Goal: Task Accomplishment & Management: Manage account settings

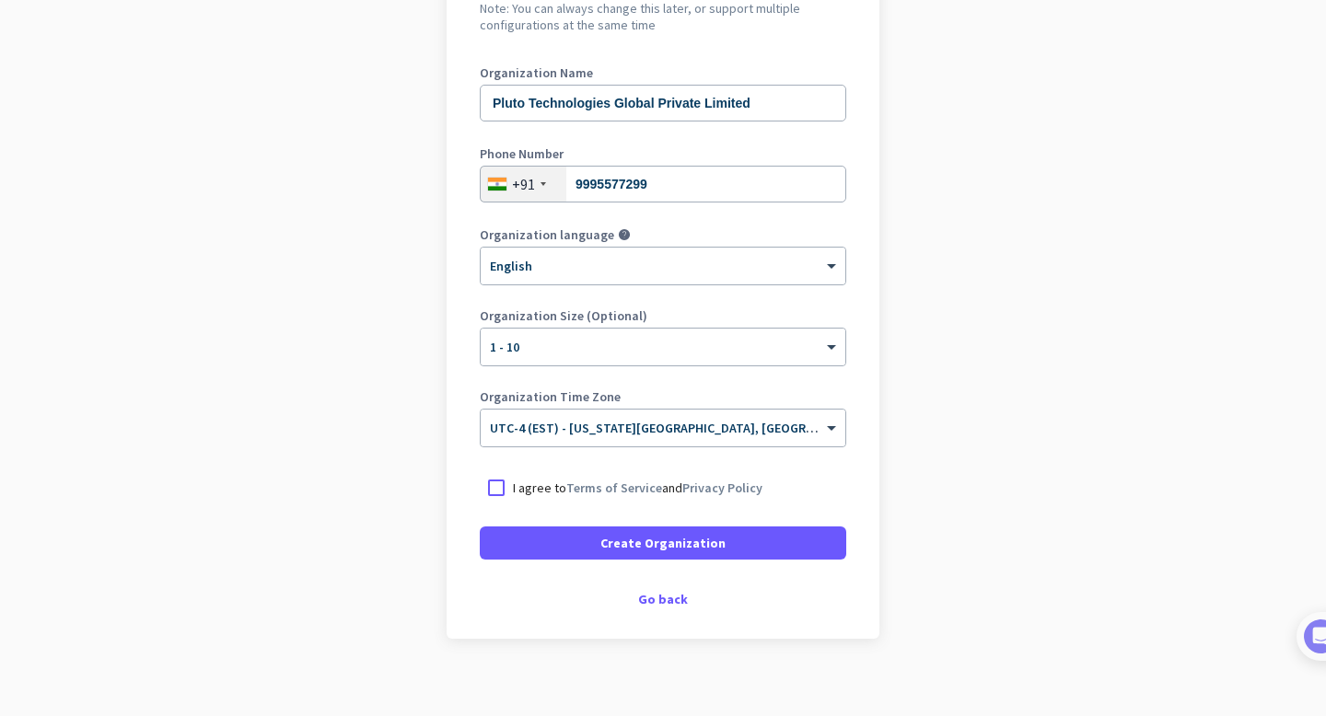
scroll to position [230, 0]
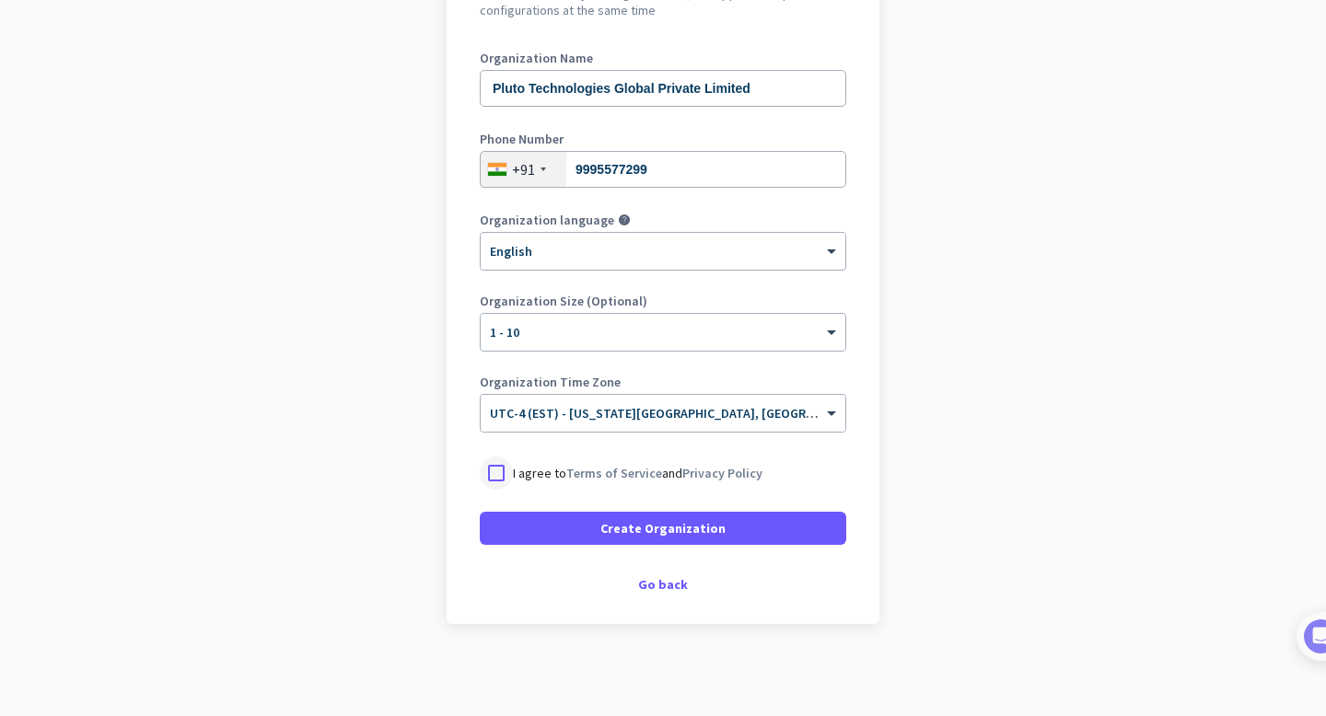
click at [483, 464] on div at bounding box center [496, 473] width 33 height 33
click at [704, 419] on span "UTC-4 (EST) - [US_STATE][GEOGRAPHIC_DATA], [GEOGRAPHIC_DATA], [GEOGRAPHIC_DATA]…" at bounding box center [810, 413] width 641 height 17
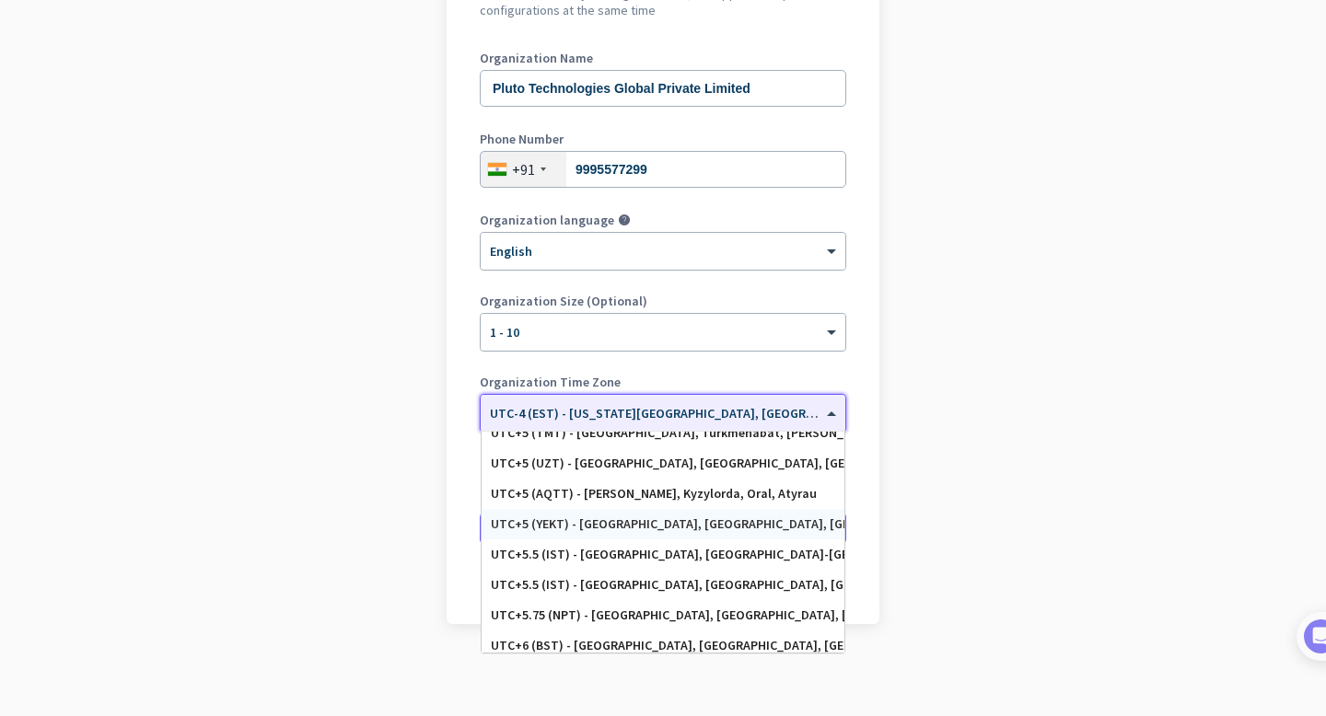
scroll to position [7238, 0]
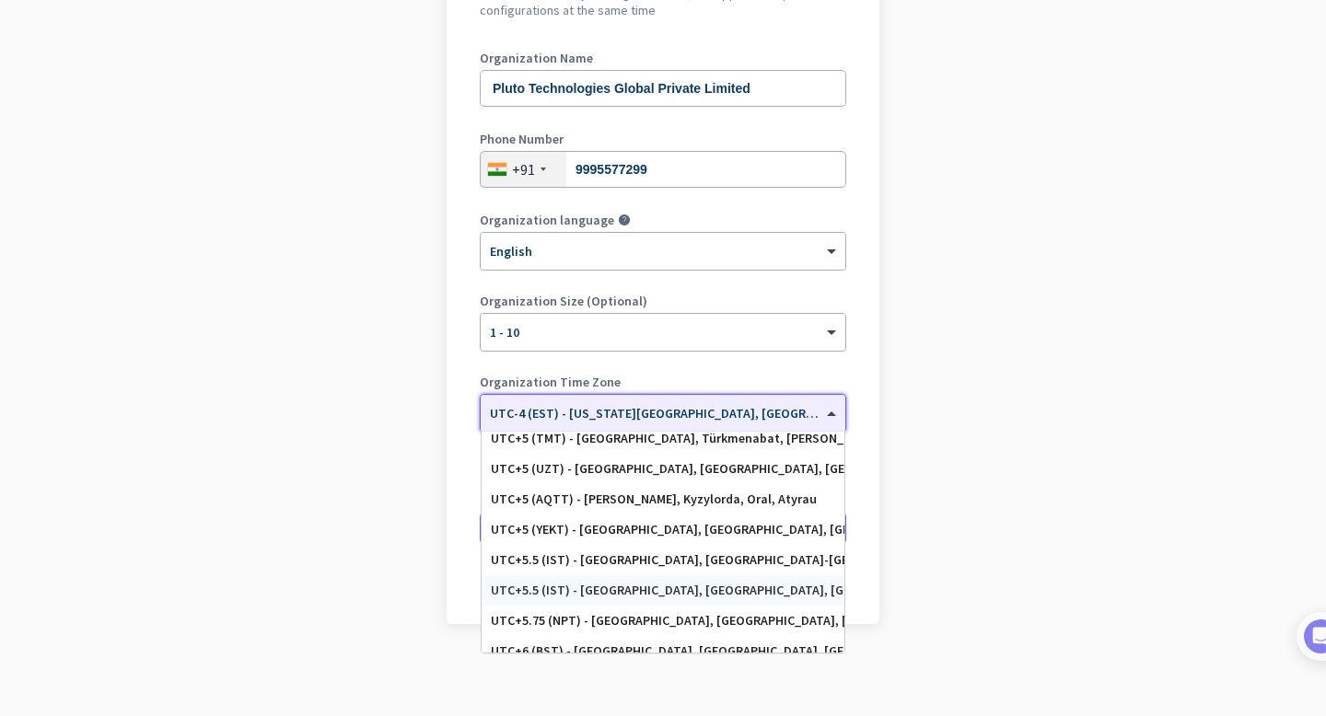
click at [657, 601] on div "UTC+5.5 (IST) - [GEOGRAPHIC_DATA], [GEOGRAPHIC_DATA], [GEOGRAPHIC_DATA], [GEOGR…" at bounding box center [662, 590] width 363 height 30
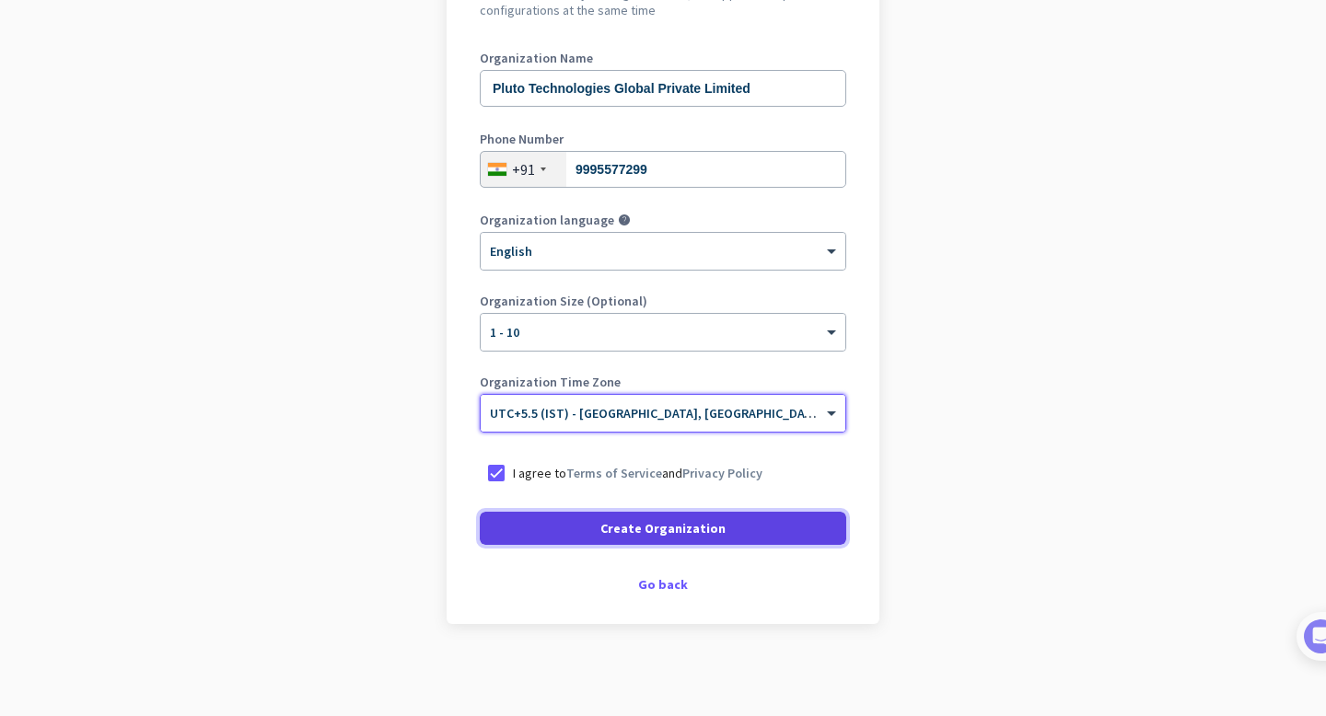
click at [726, 532] on span at bounding box center [663, 528] width 366 height 44
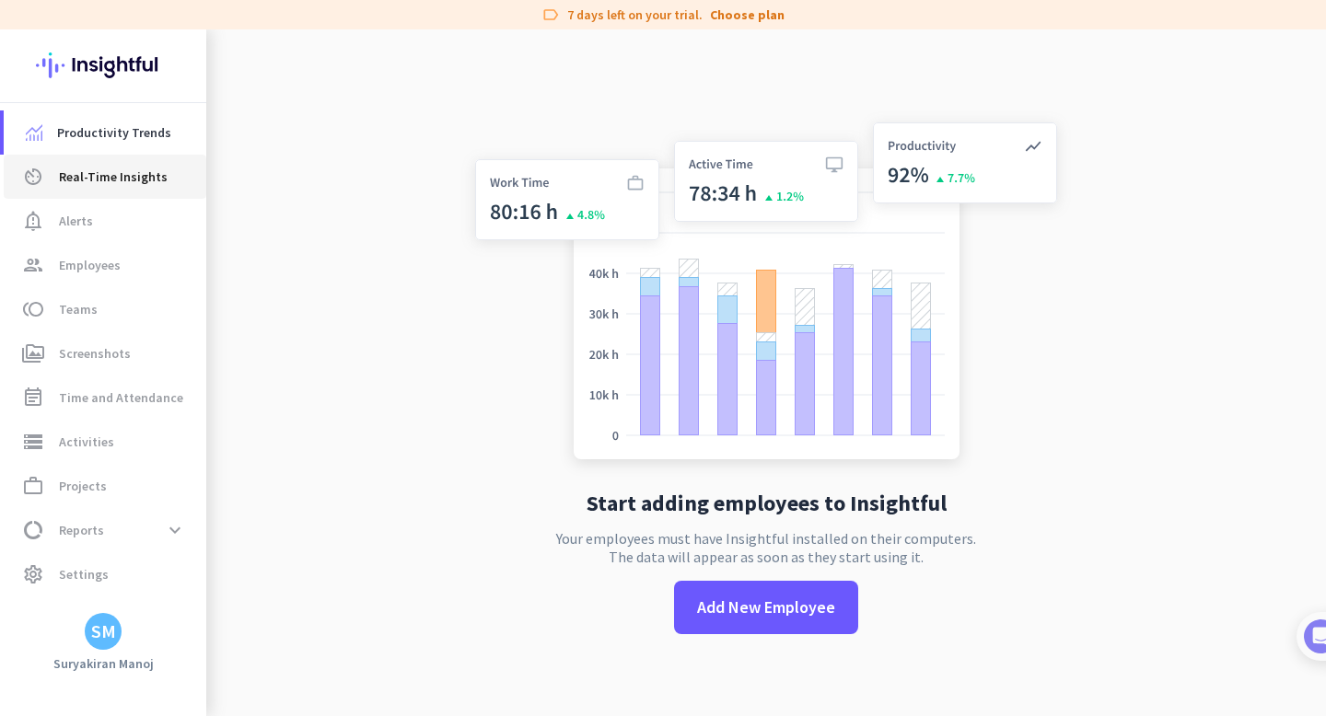
click at [99, 157] on link "av_timer Real-Time Insights" at bounding box center [105, 177] width 203 height 44
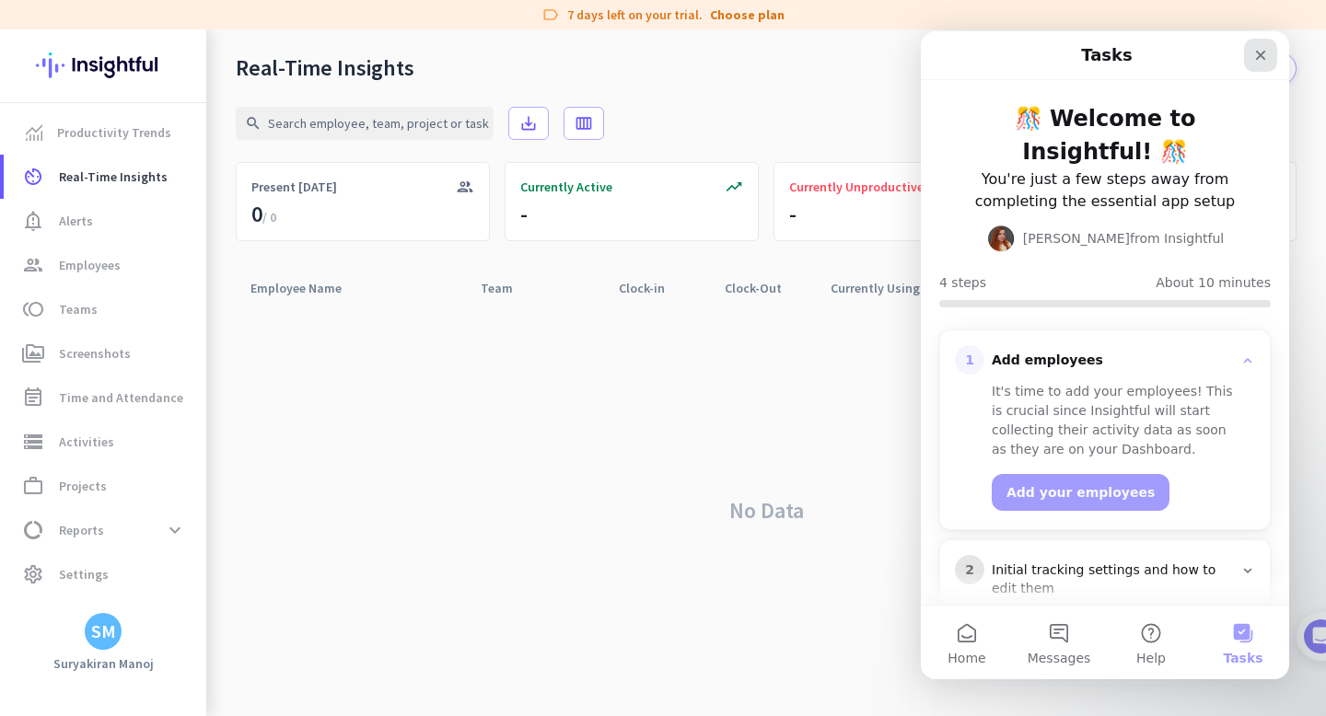
click at [1257, 62] on icon "Close" at bounding box center [1260, 55] width 15 height 15
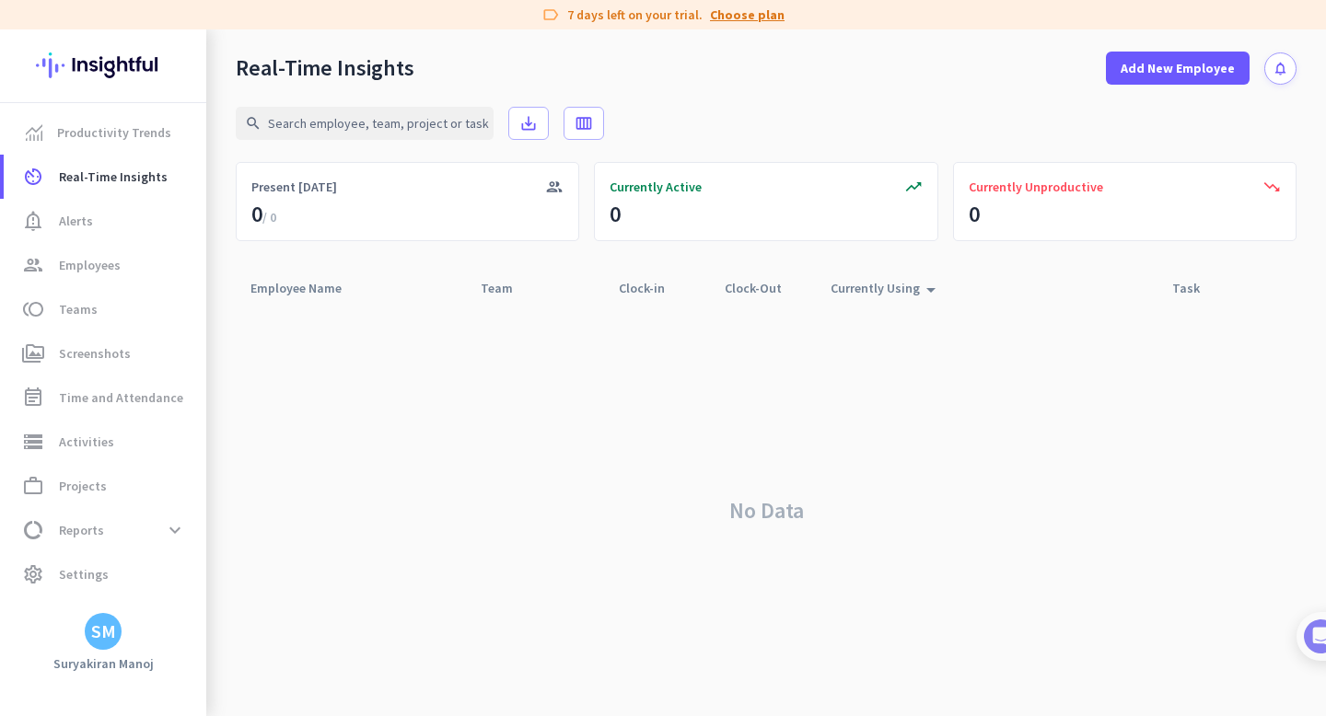
click at [754, 20] on link "Choose plan" at bounding box center [747, 15] width 75 height 18
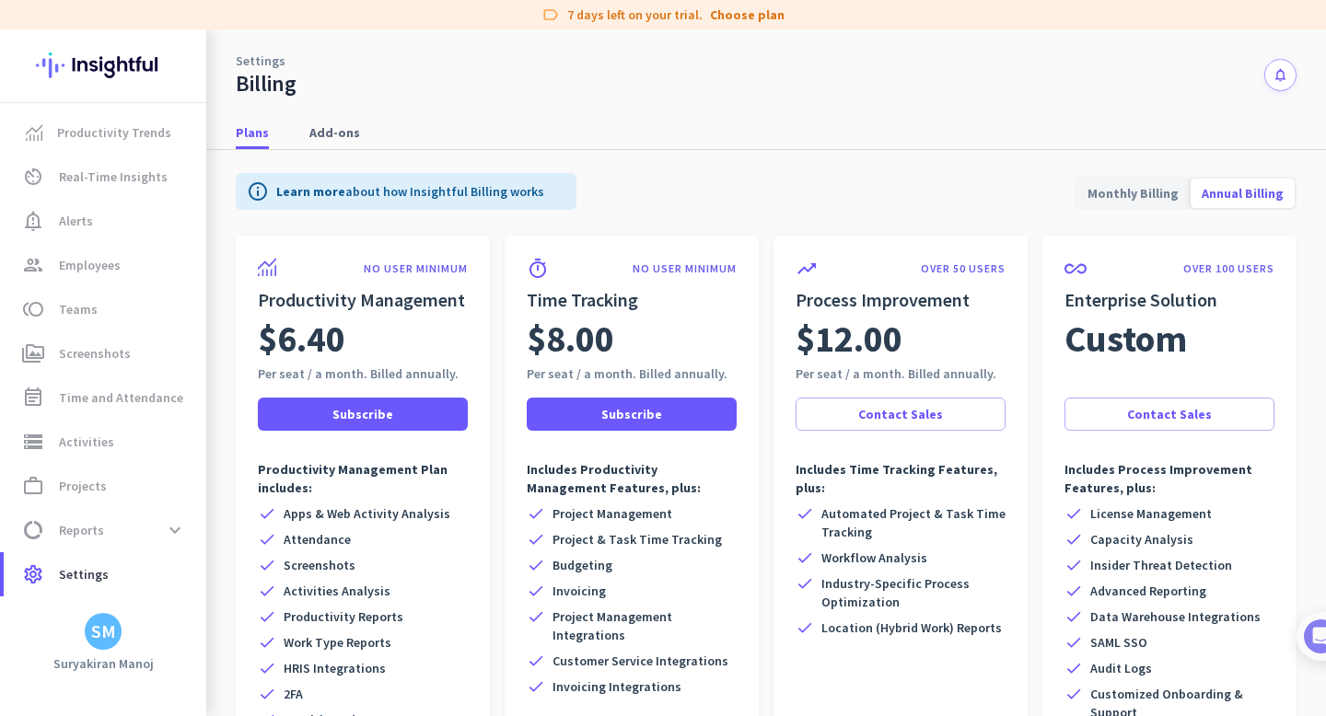
click at [1156, 181] on span "Monthly Billing" at bounding box center [1132, 193] width 113 height 44
click at [113, 181] on span "Real-Time Insights" at bounding box center [113, 177] width 109 height 22
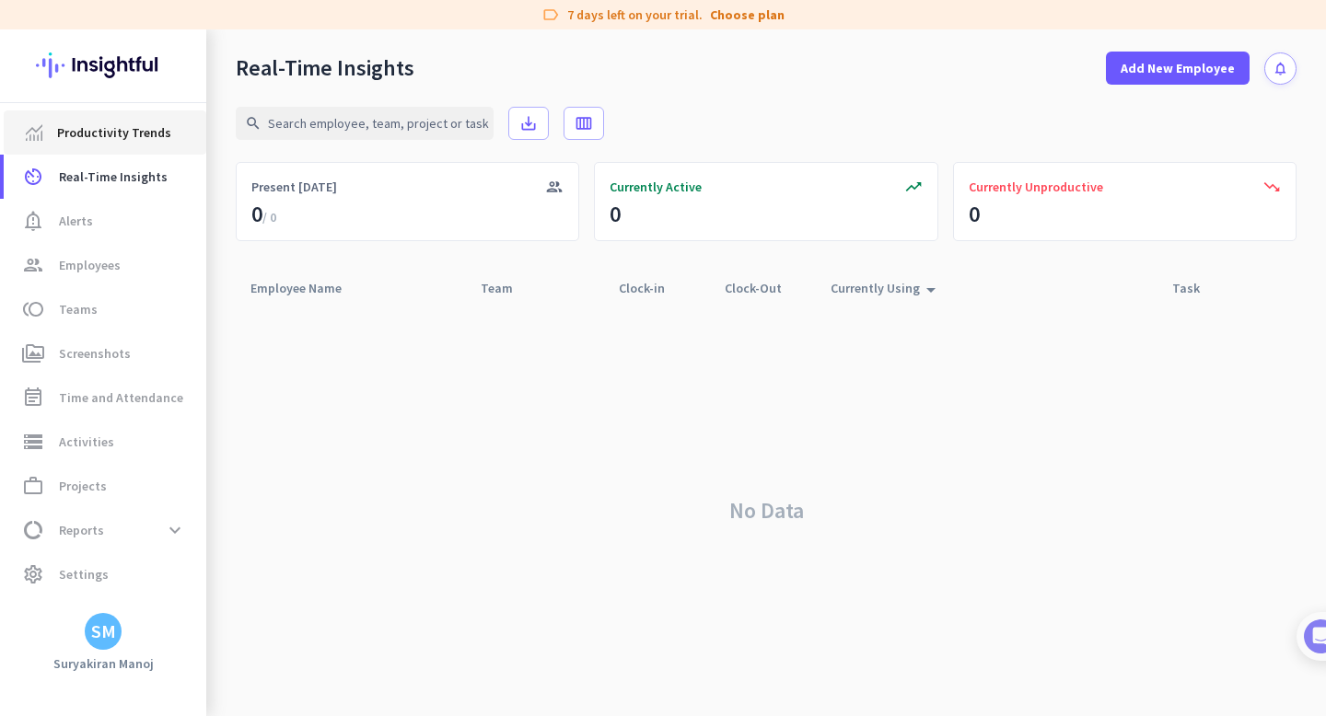
click at [139, 127] on span "Productivity Trends" at bounding box center [114, 133] width 114 height 22
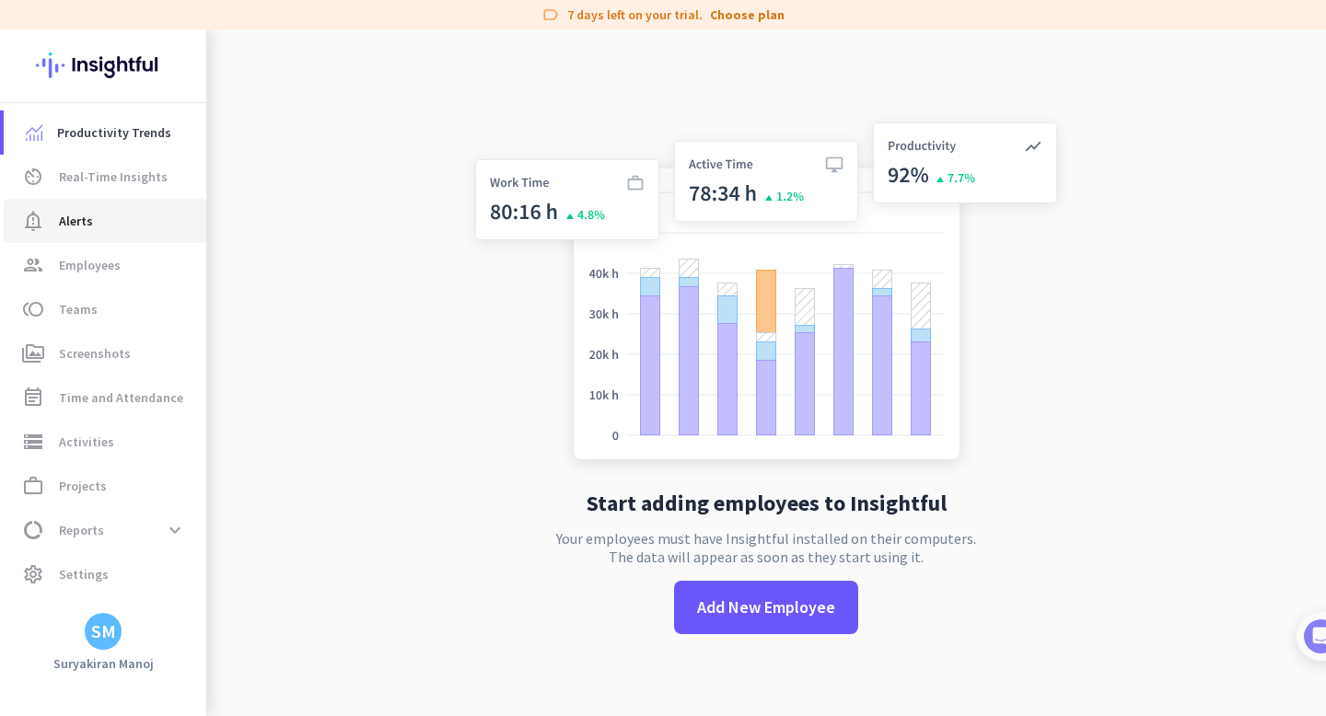
click at [109, 211] on span "notification_important Alerts" at bounding box center [104, 221] width 173 height 22
click at [126, 274] on span "group Employees" at bounding box center [104, 265] width 173 height 22
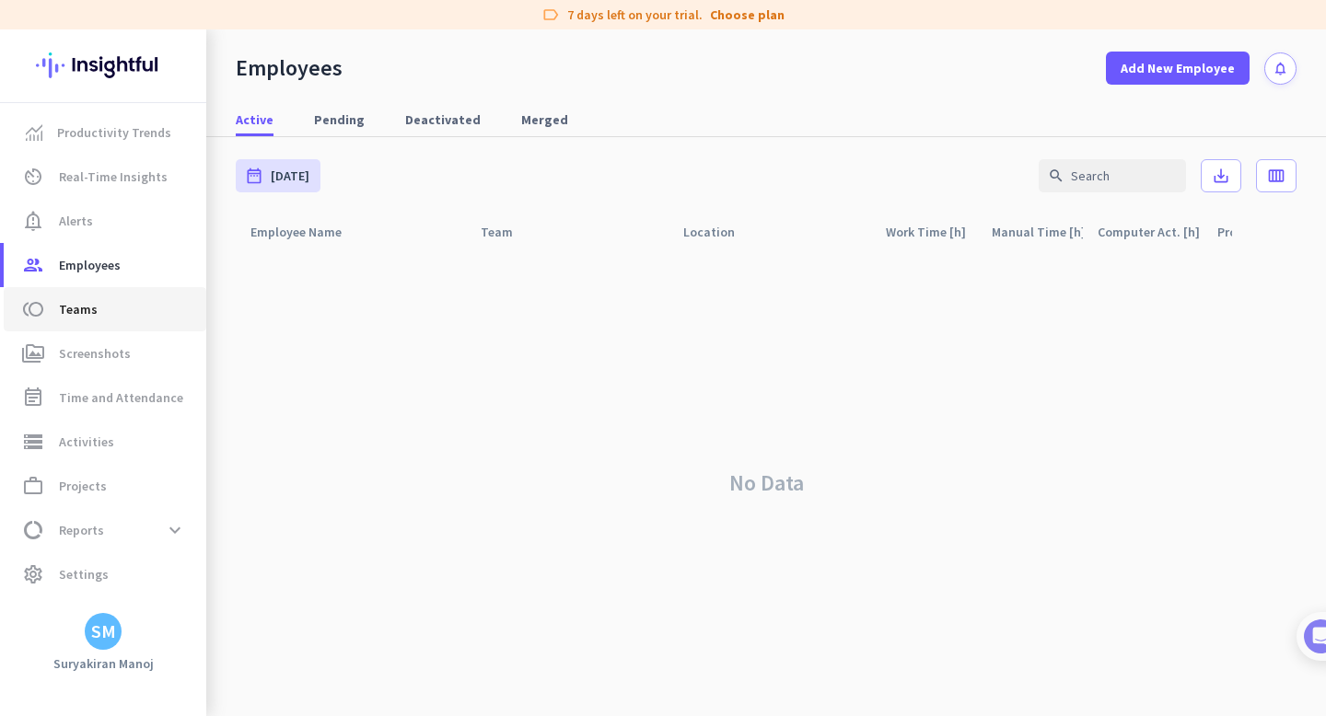
click at [134, 302] on span "toll Teams" at bounding box center [104, 309] width 173 height 22
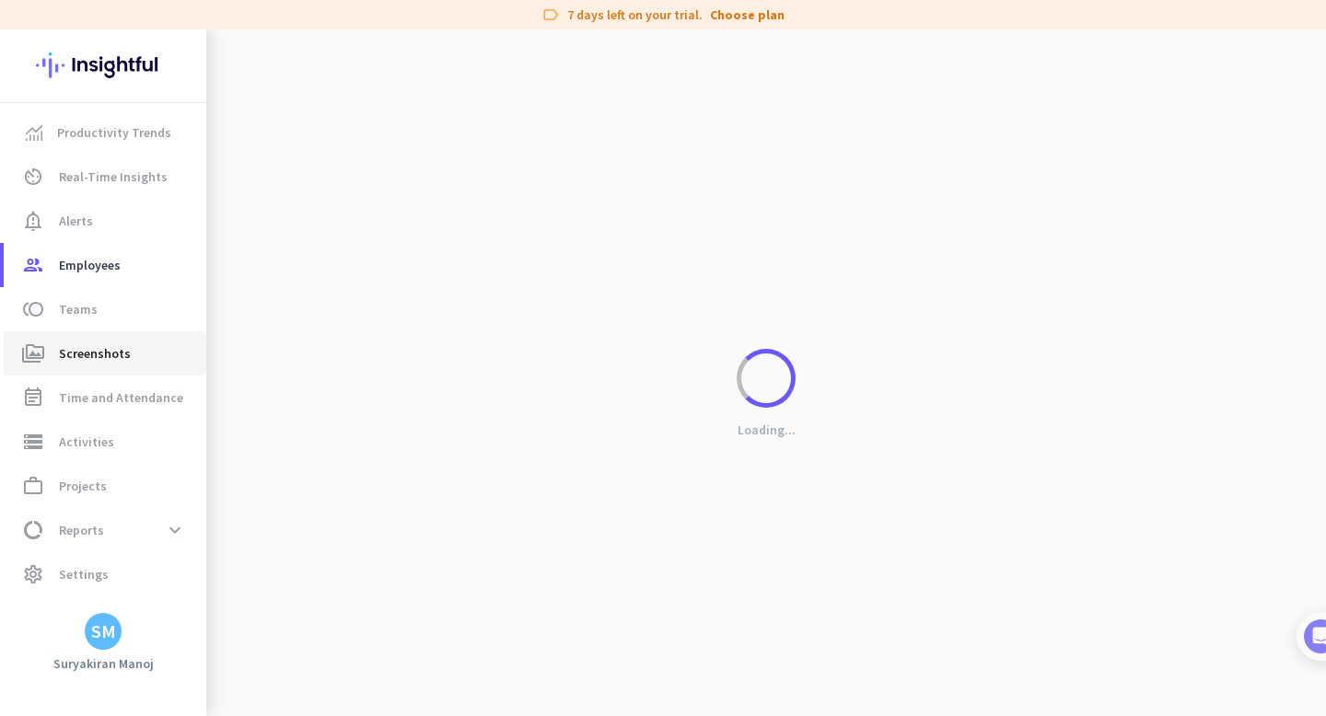
click at [99, 348] on span "Screenshots" at bounding box center [95, 353] width 72 height 22
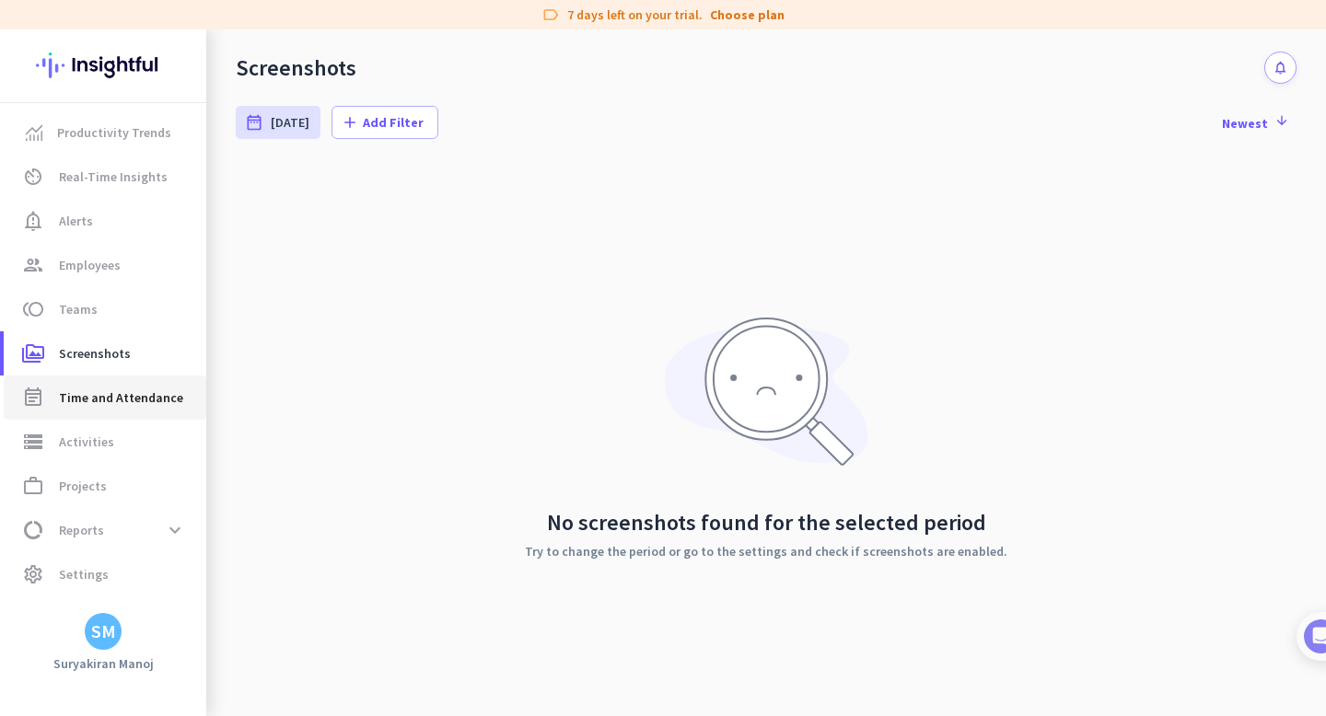
click at [113, 387] on span "Time and Attendance" at bounding box center [121, 398] width 124 height 22
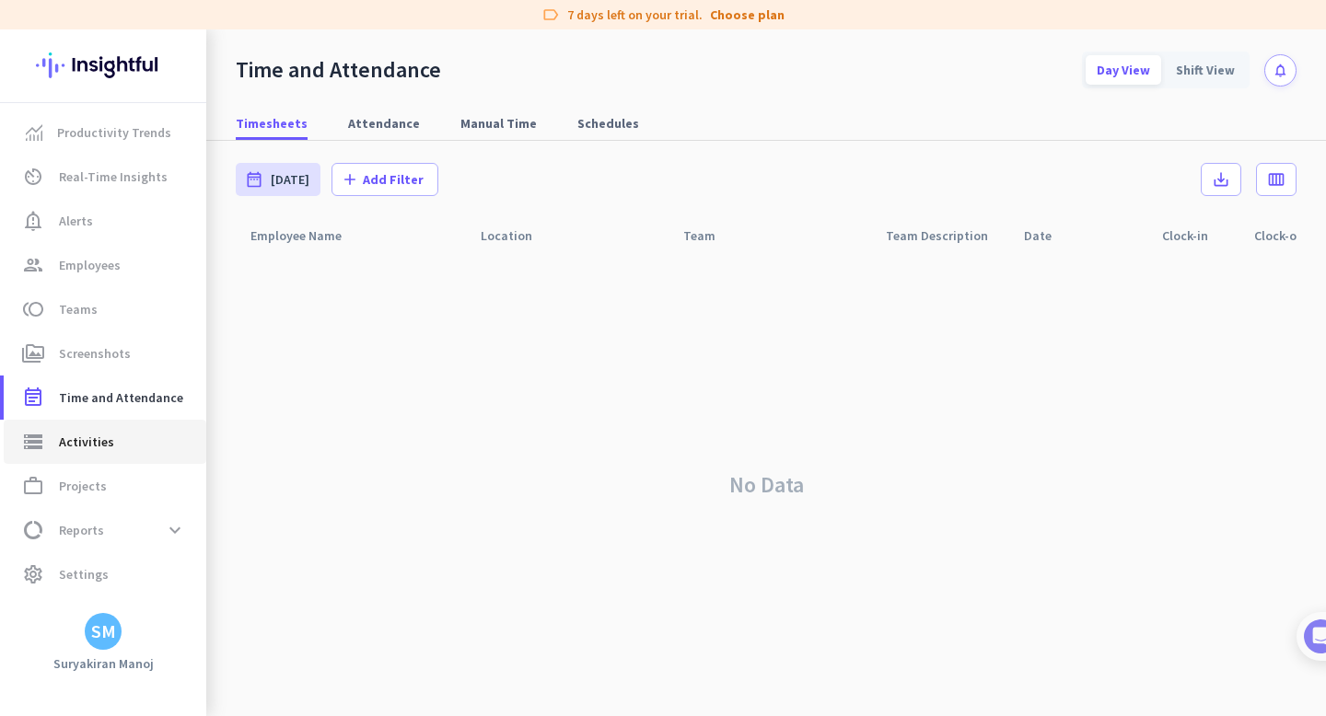
click at [106, 442] on span "Activities" at bounding box center [86, 442] width 55 height 22
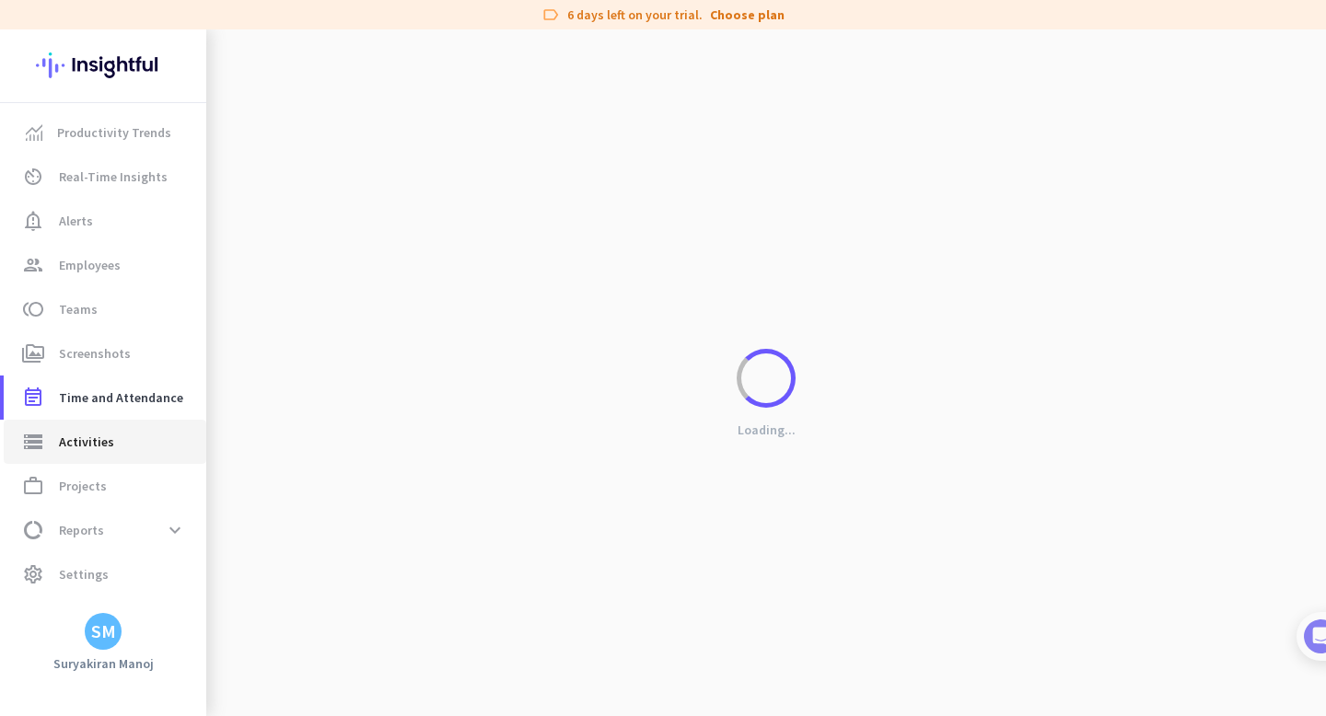
type input "[DATE]"
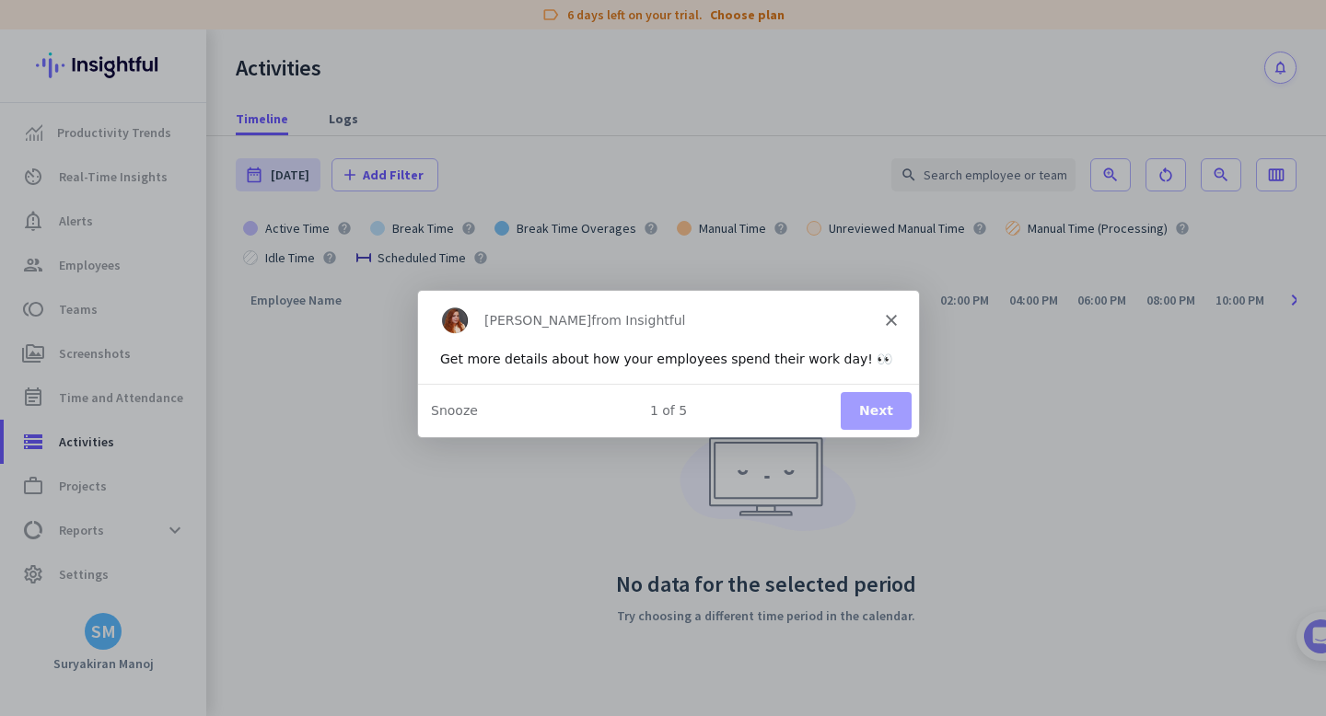
click at [891, 315] on icon "Close" at bounding box center [890, 318] width 11 height 11
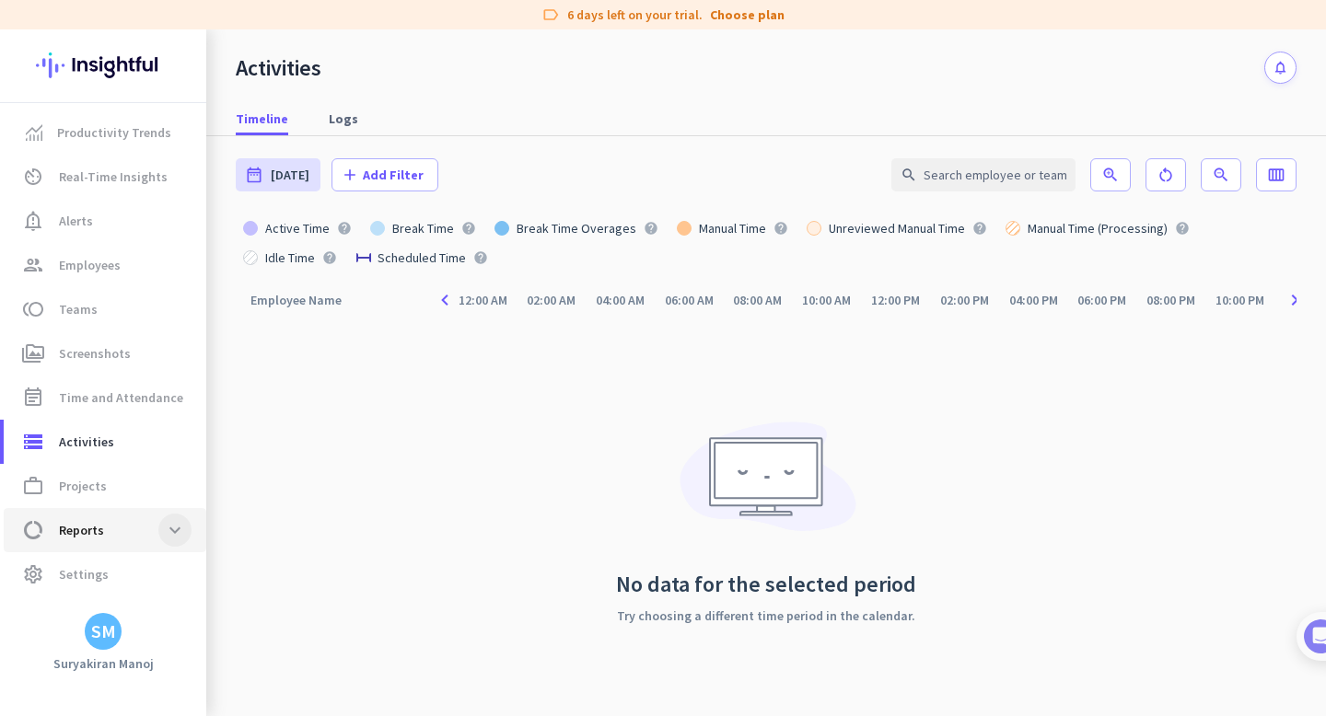
click at [176, 536] on span at bounding box center [174, 530] width 33 height 33
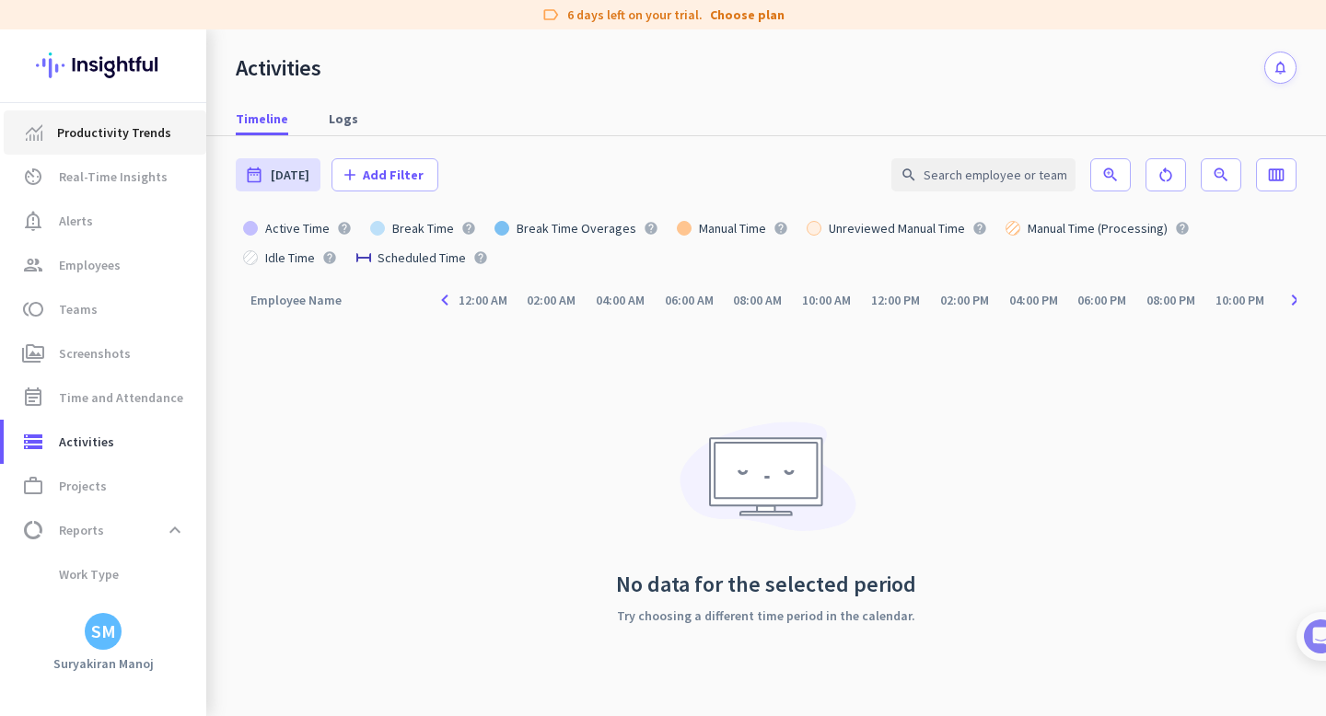
click at [131, 120] on link "Productivity Trends" at bounding box center [105, 132] width 203 height 44
type input "[DATE] - [DATE]"
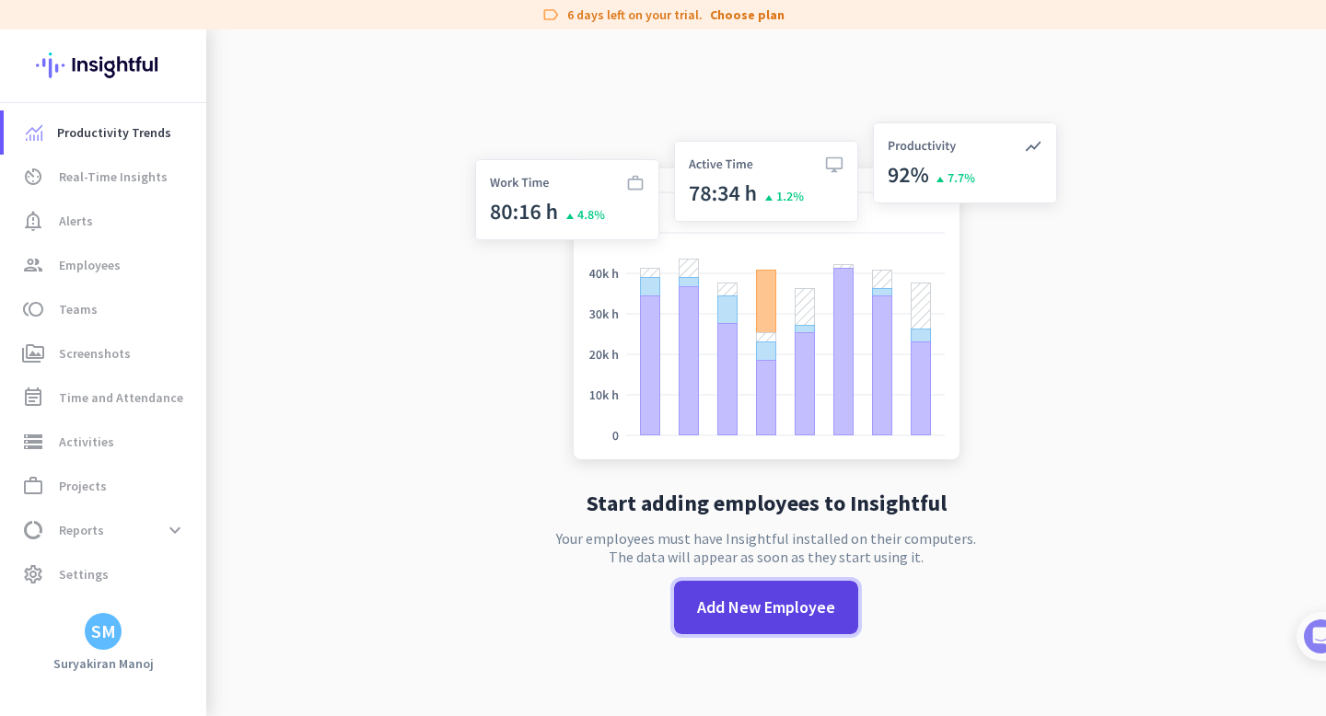
click at [764, 626] on span at bounding box center [766, 607] width 184 height 44
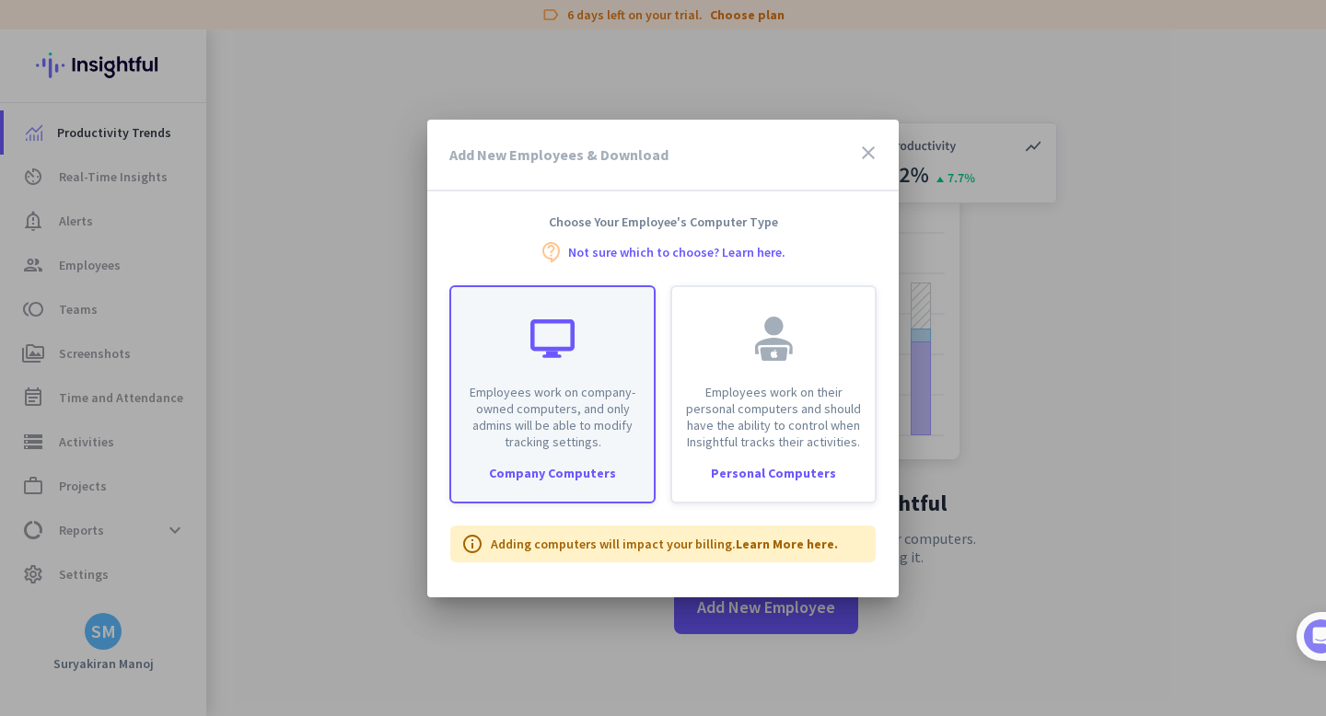
click at [546, 360] on div at bounding box center [552, 339] width 44 height 44
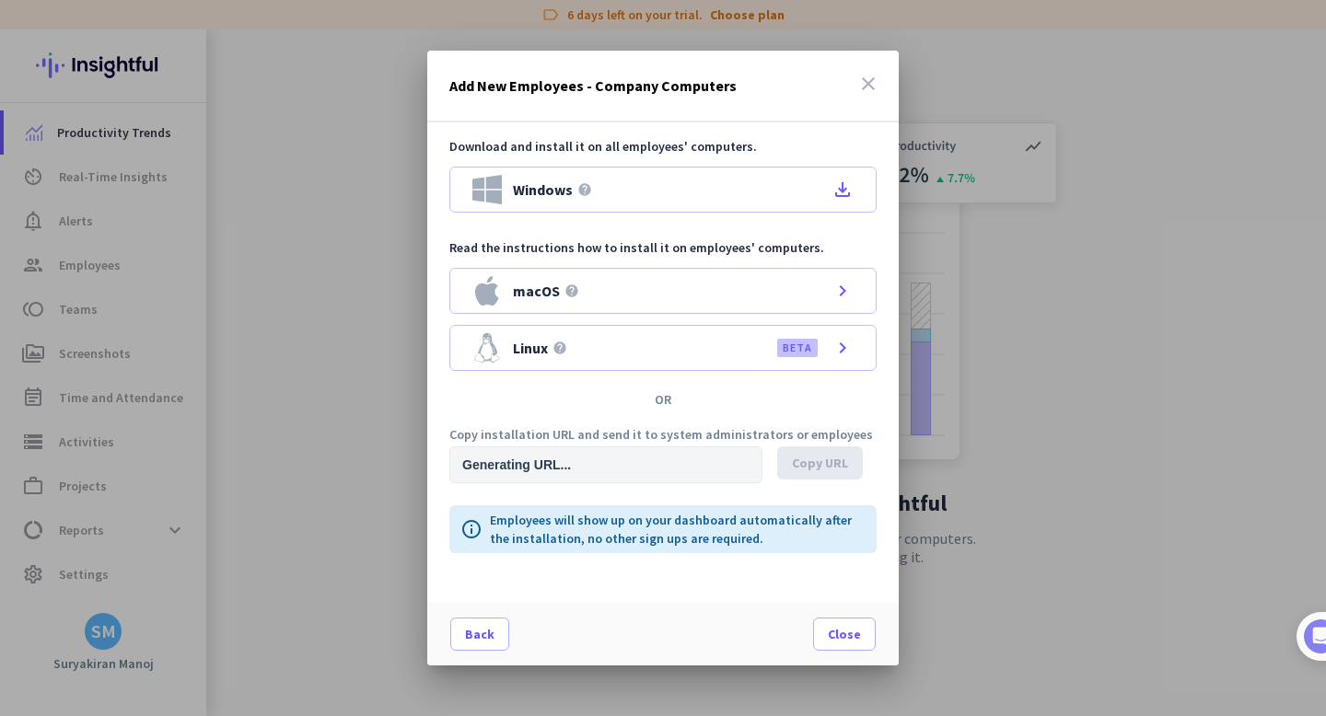
type input "[URL][DOMAIN_NAME]"
click at [871, 85] on icon "close" at bounding box center [868, 84] width 22 height 22
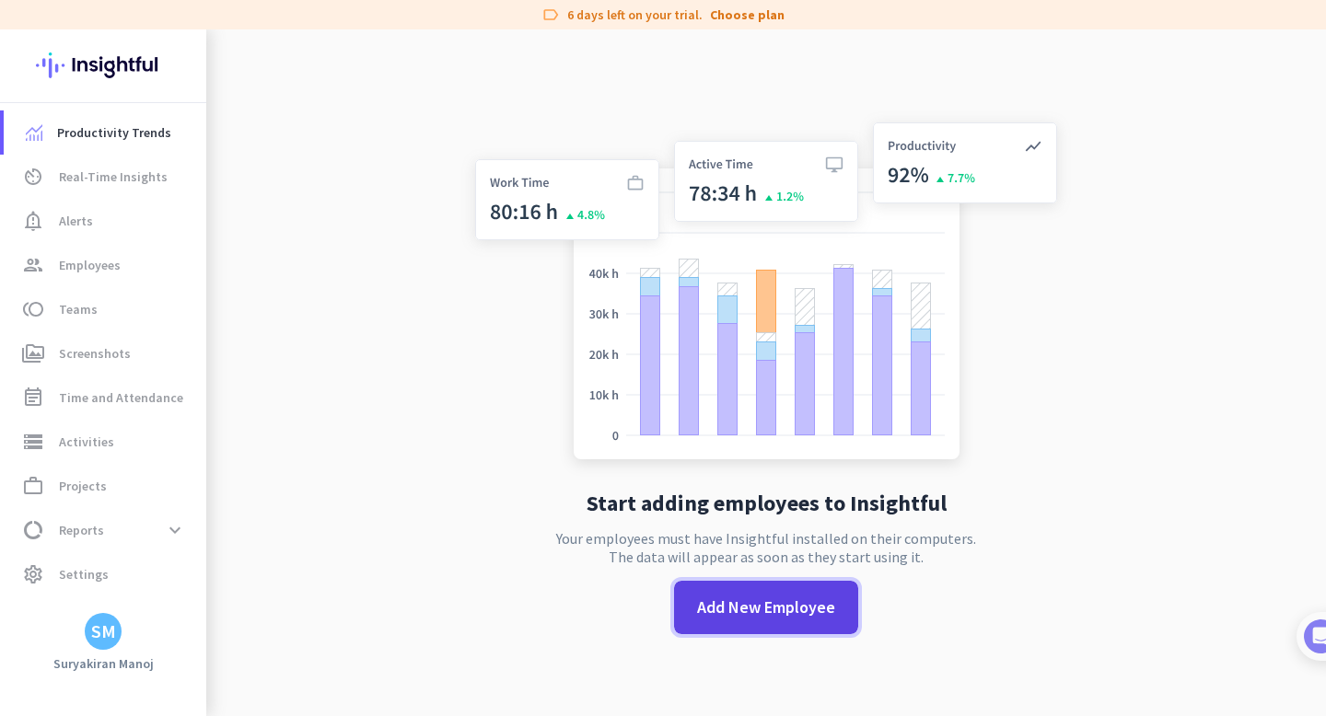
click at [751, 628] on span at bounding box center [766, 607] width 184 height 44
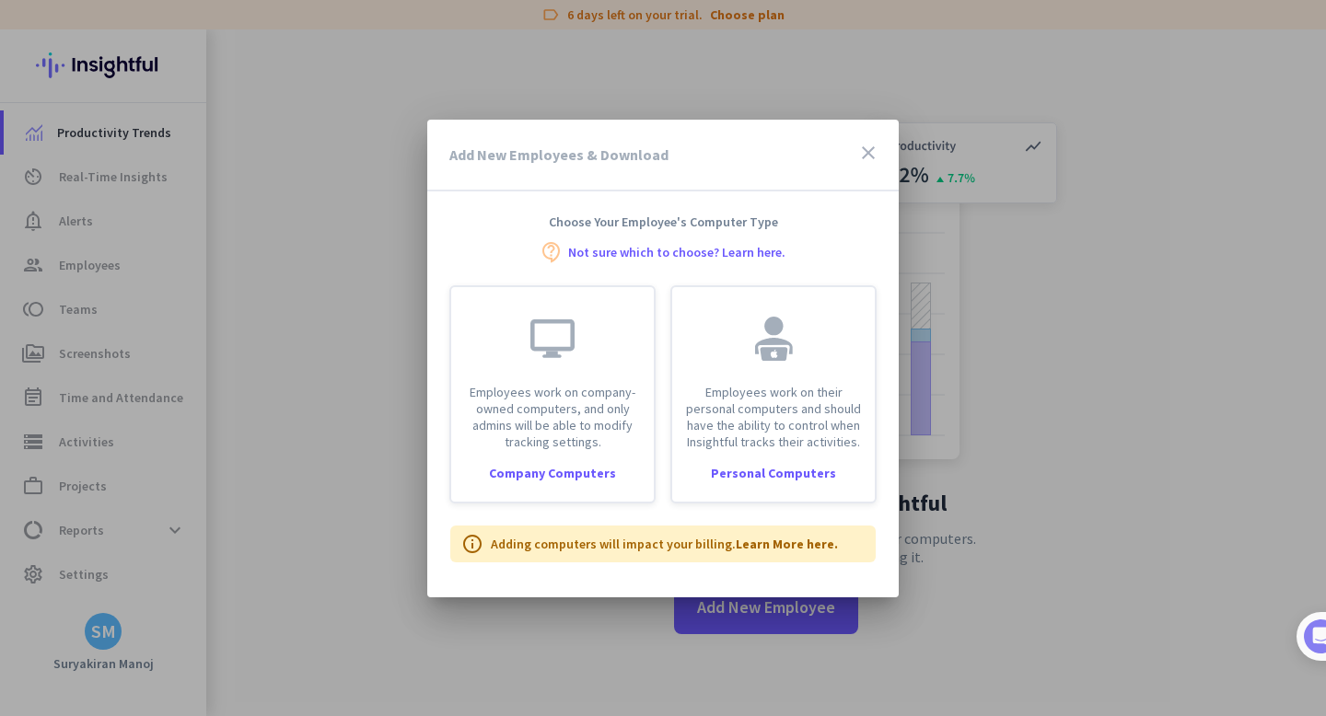
click at [643, 249] on link "Not sure which to choose? Learn here." at bounding box center [676, 252] width 217 height 13
click at [867, 151] on icon "close" at bounding box center [868, 153] width 22 height 22
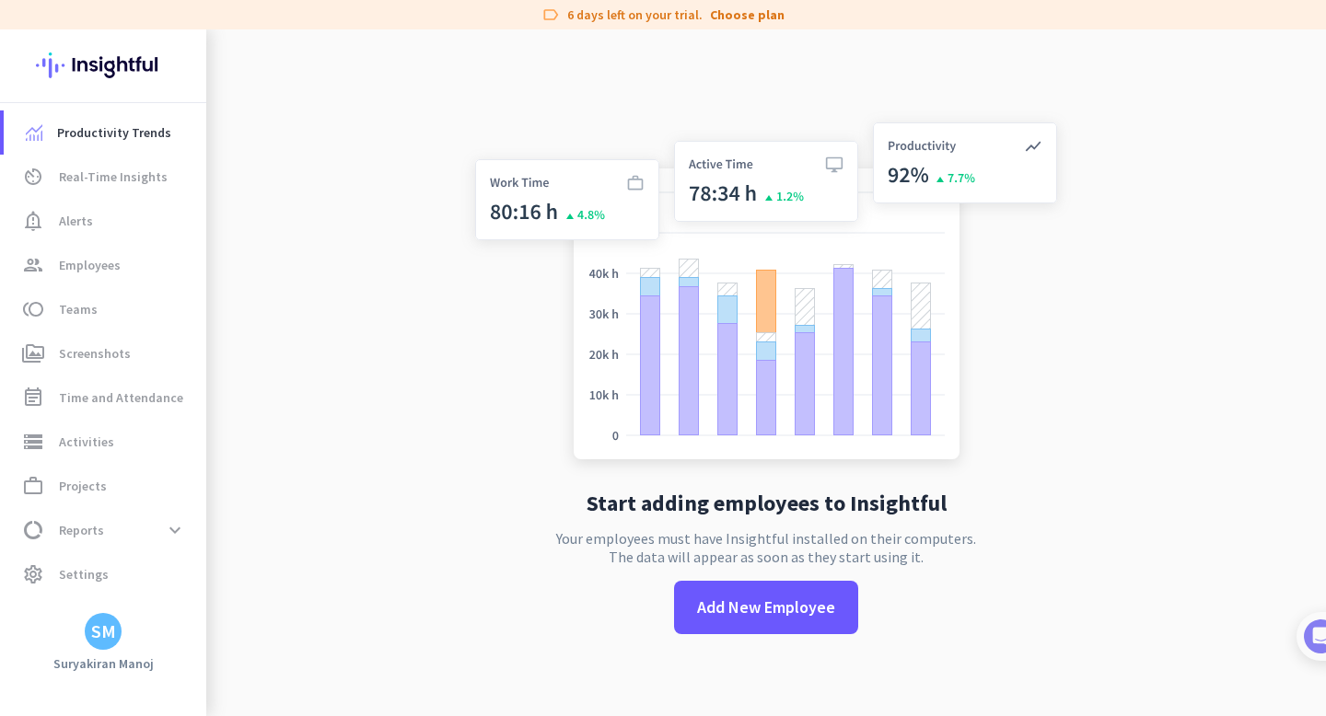
scroll to position [29, 0]
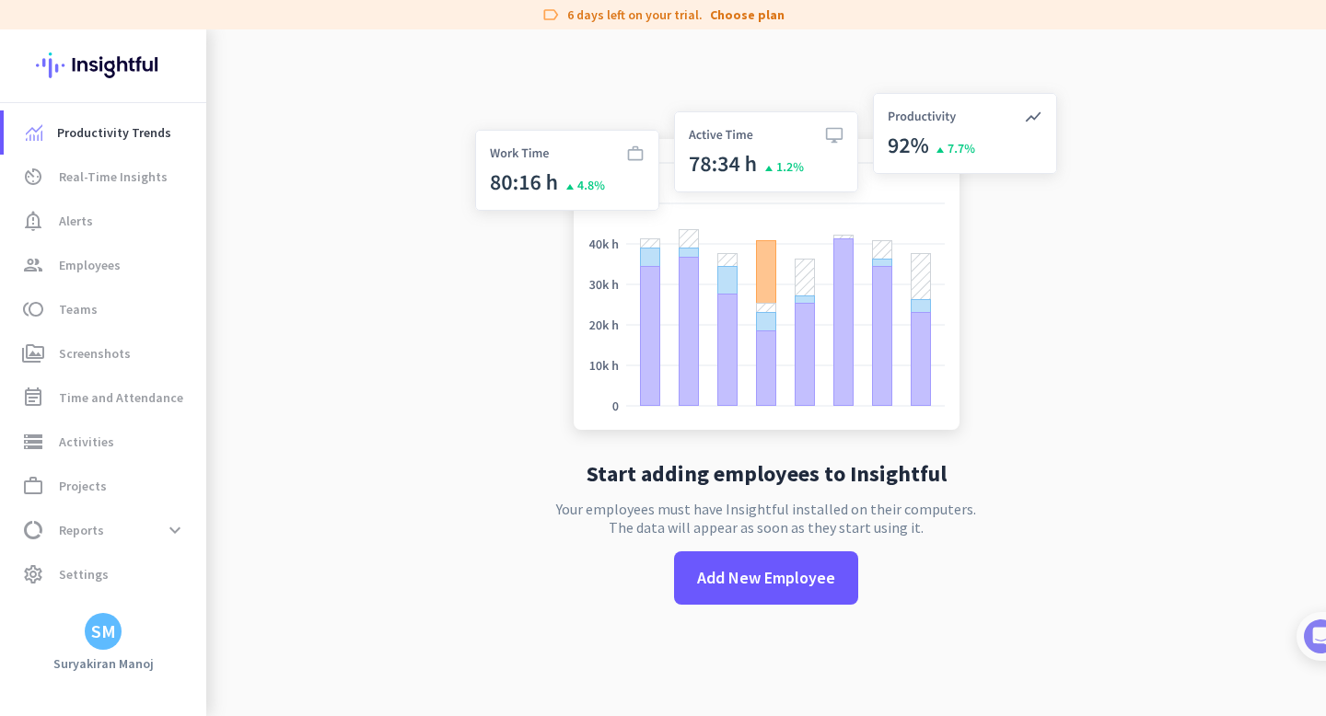
click at [572, 160] on img at bounding box center [765, 265] width 609 height 366
click at [777, 127] on img at bounding box center [765, 265] width 609 height 366
click at [917, 112] on img at bounding box center [765, 265] width 609 height 366
click at [88, 558] on link "settings Settings" at bounding box center [105, 574] width 203 height 44
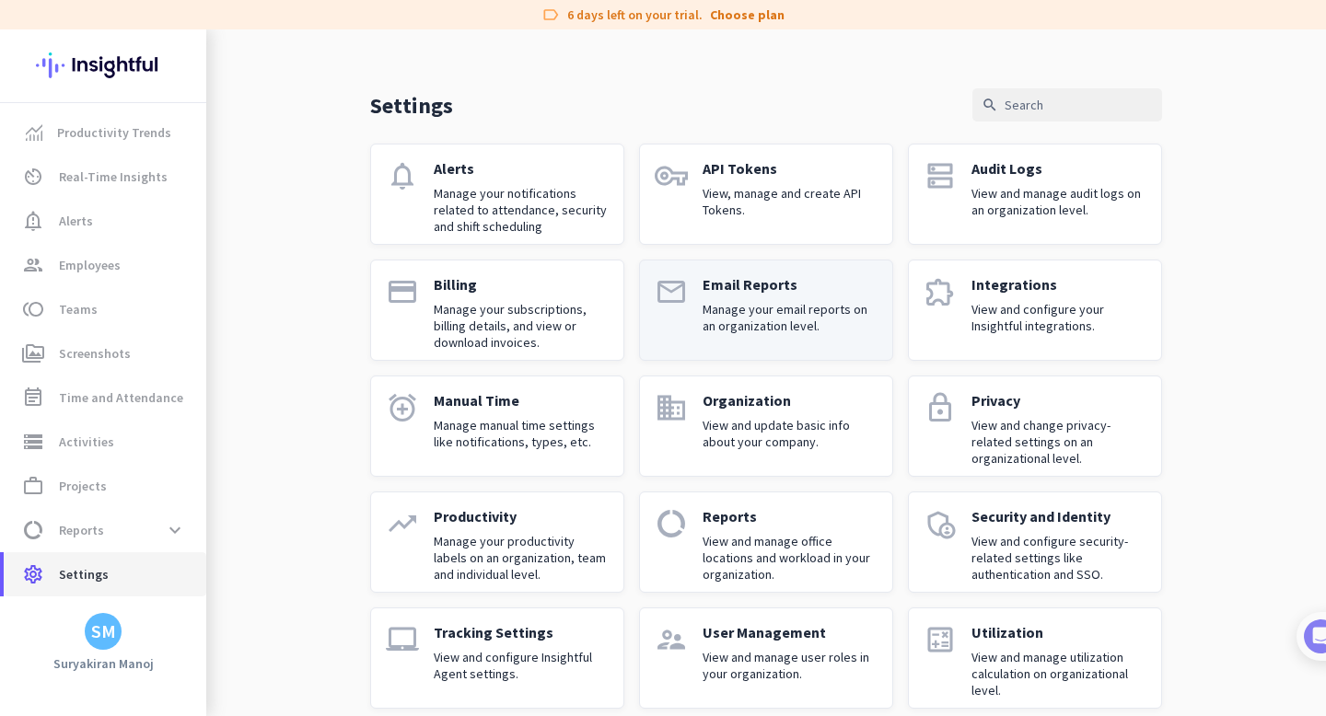
scroll to position [52, 0]
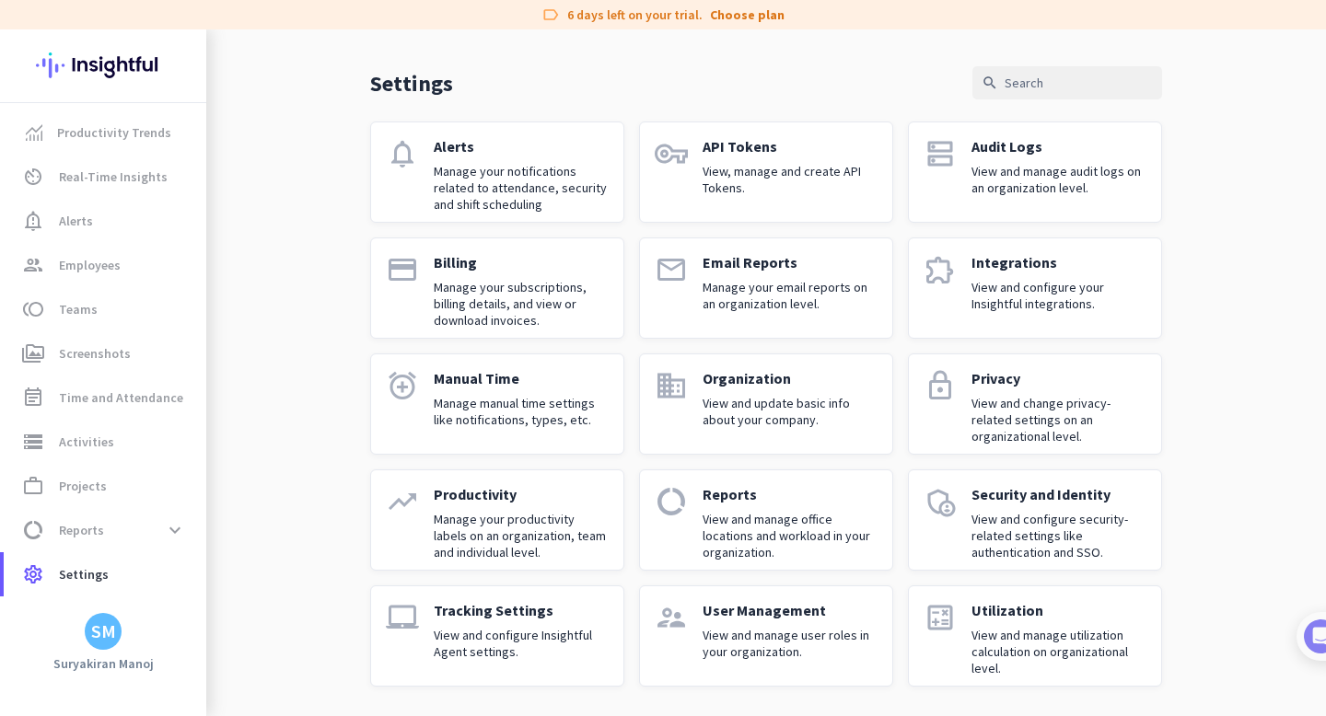
click at [735, 647] on p "View and manage user roles in your organization." at bounding box center [789, 643] width 175 height 33
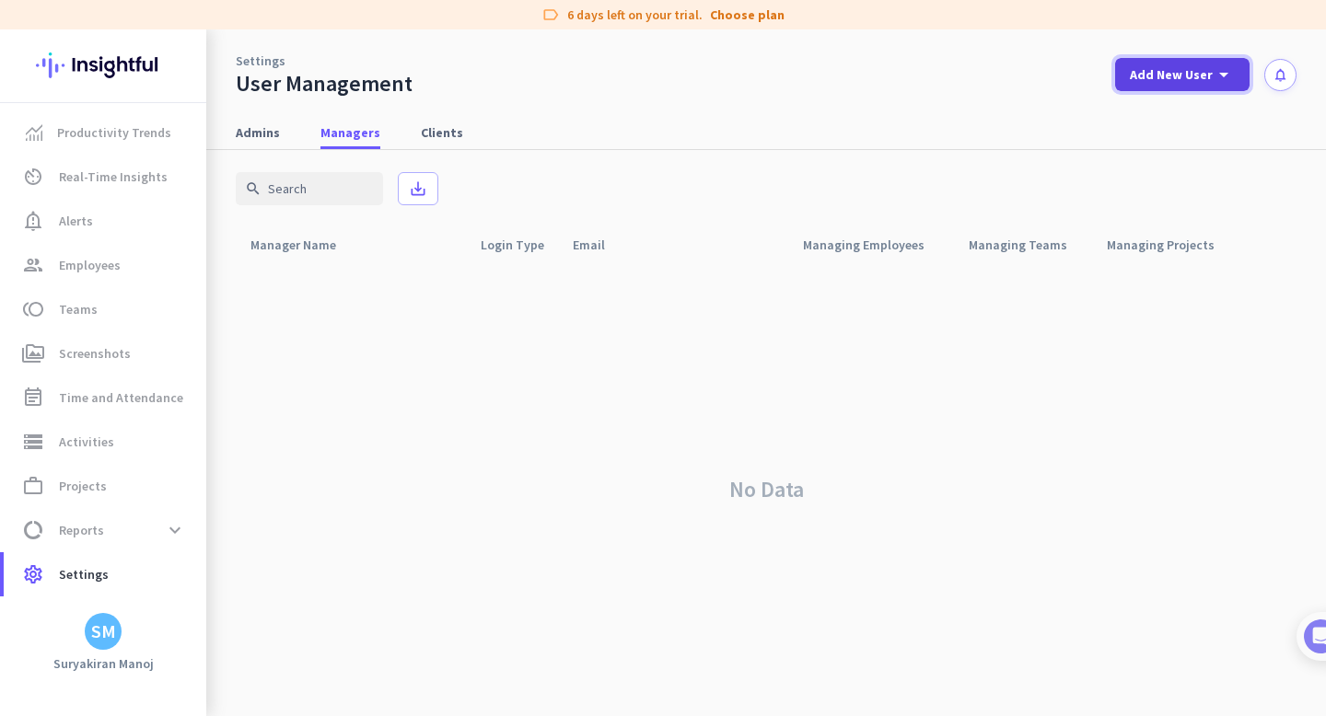
click at [1196, 79] on span "Add New User" at bounding box center [1170, 74] width 83 height 18
click at [441, 128] on div at bounding box center [663, 358] width 1326 height 716
click at [441, 128] on span "Clients" at bounding box center [442, 132] width 42 height 18
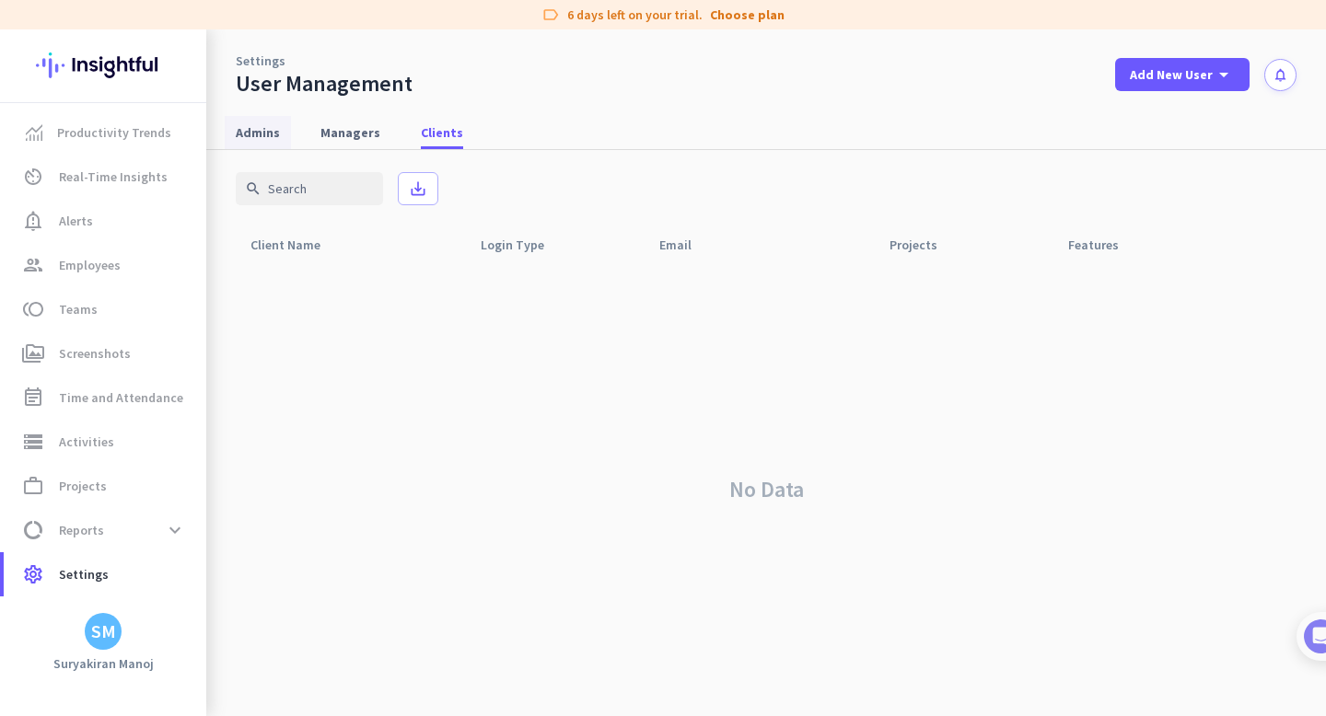
click at [281, 126] on link "Admins" at bounding box center [258, 132] width 66 height 33
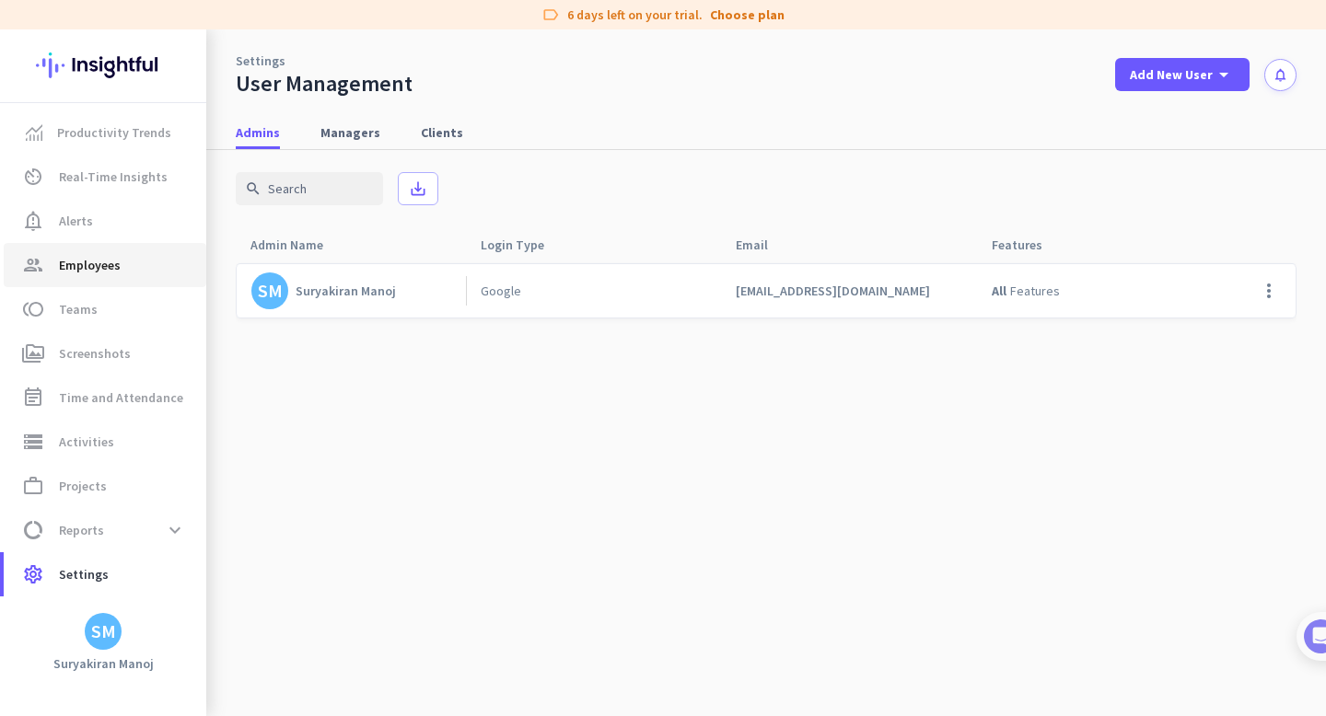
click at [113, 275] on span "Employees" at bounding box center [90, 265] width 62 height 22
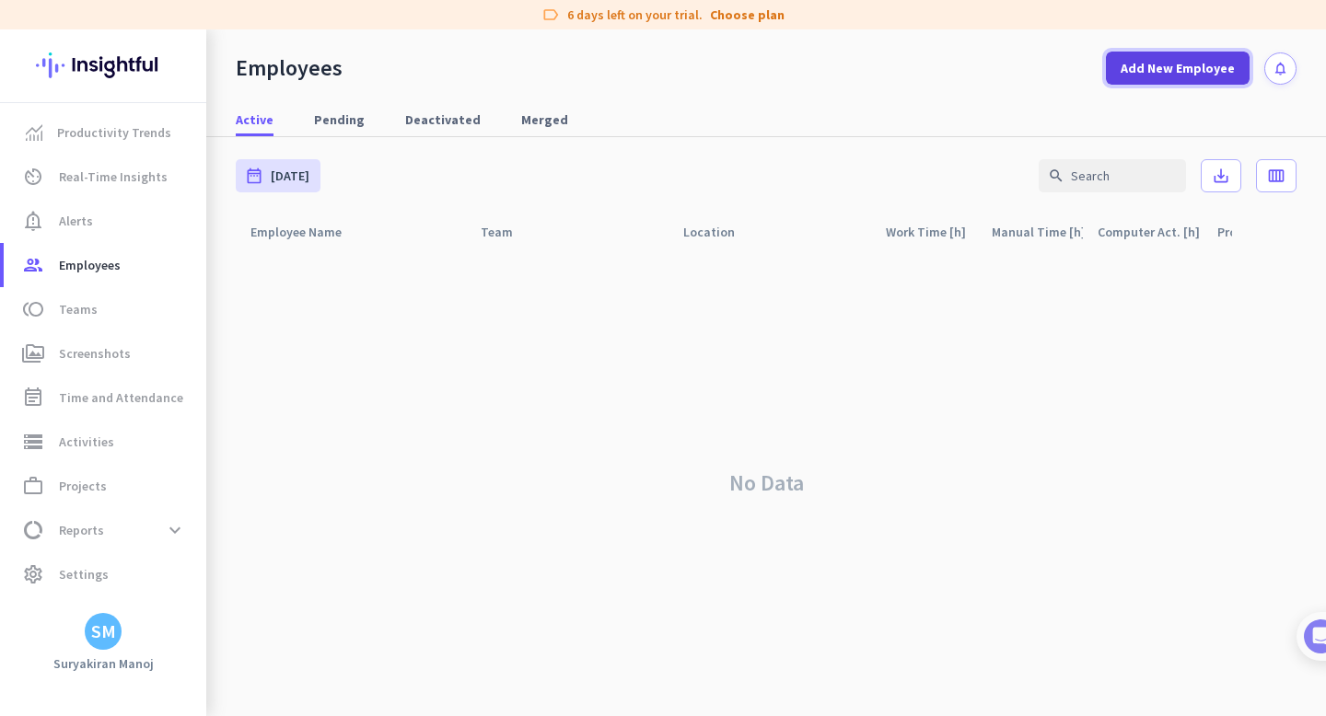
click at [1203, 57] on span at bounding box center [1178, 68] width 144 height 44
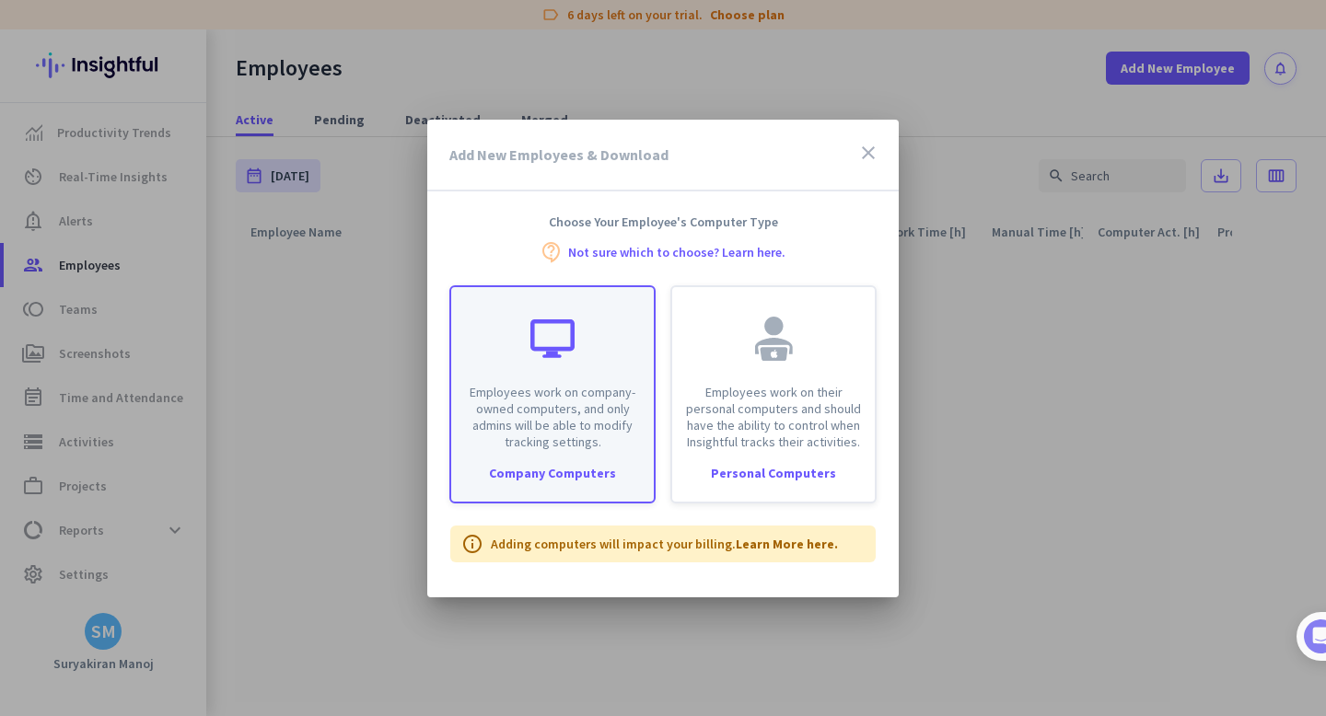
click at [537, 381] on div "Employees work on company-owned computers, and only admins will be able to modi…" at bounding box center [552, 368] width 203 height 163
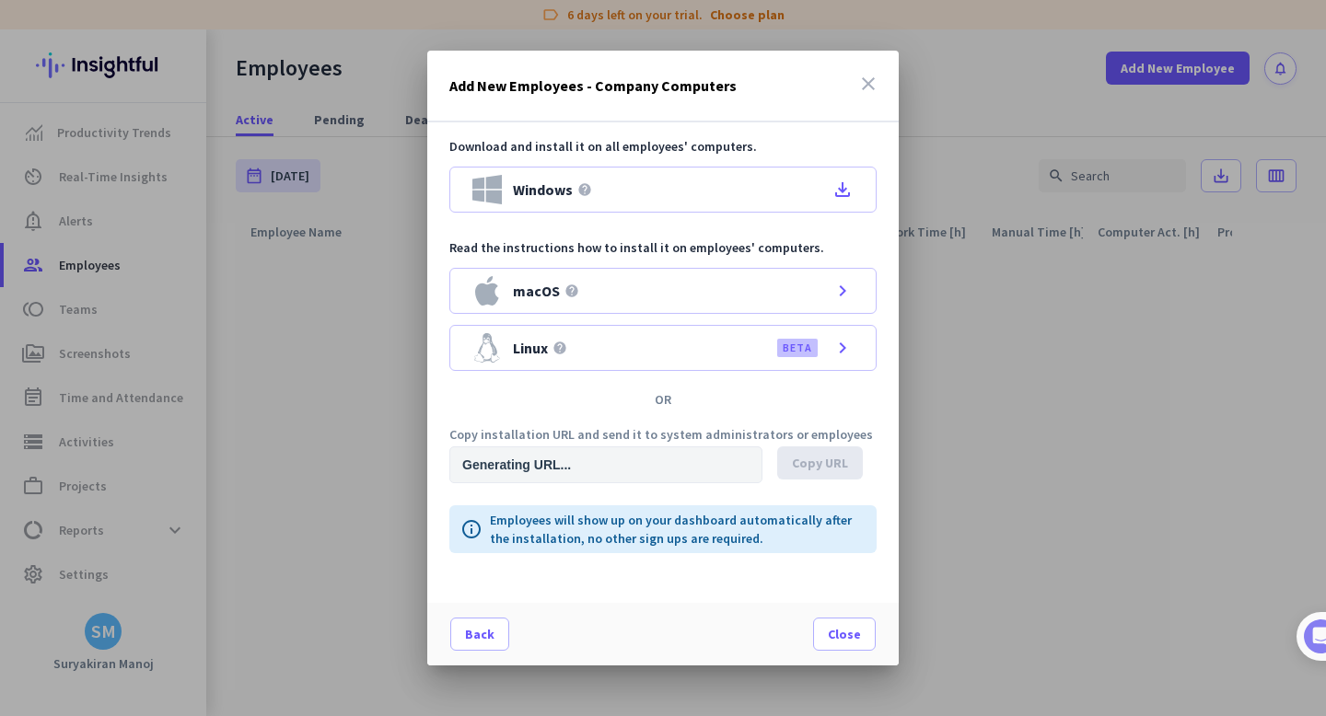
type input "[URL][DOMAIN_NAME]"
click at [869, 82] on icon "close" at bounding box center [868, 84] width 22 height 22
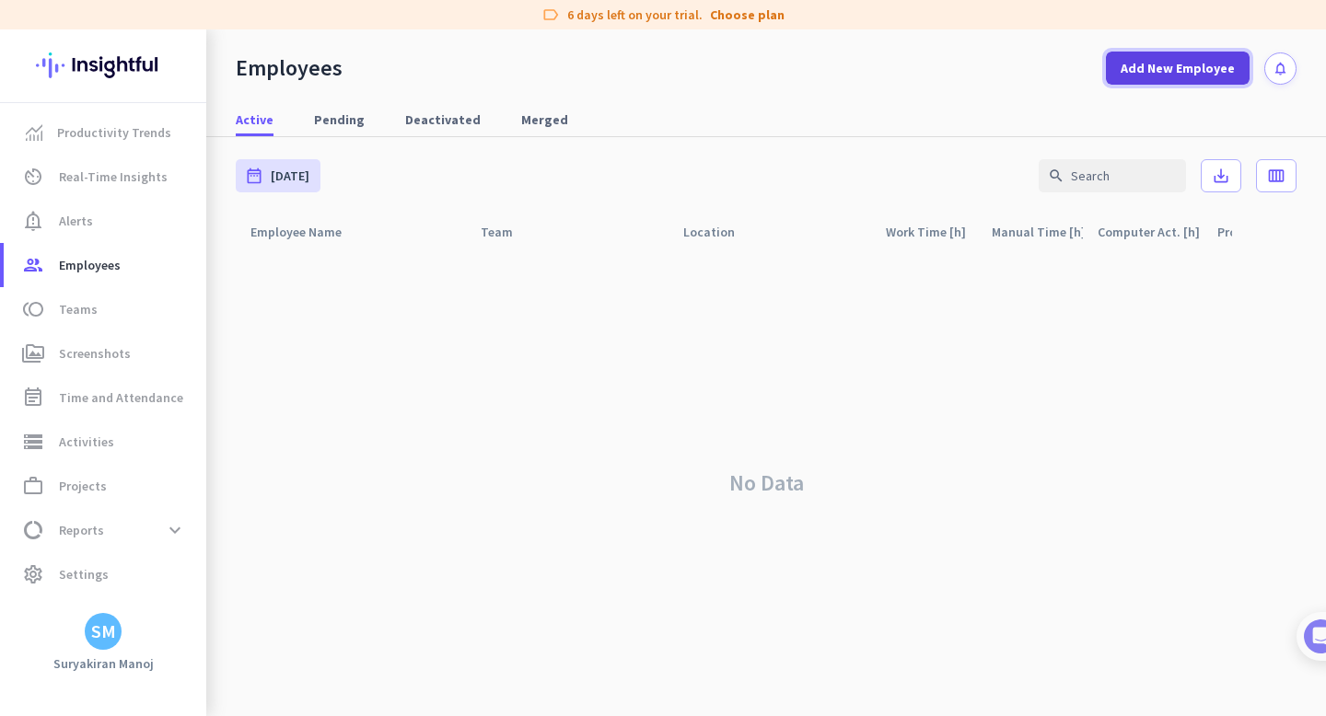
click at [1153, 66] on span "Add New Employee" at bounding box center [1177, 68] width 114 height 18
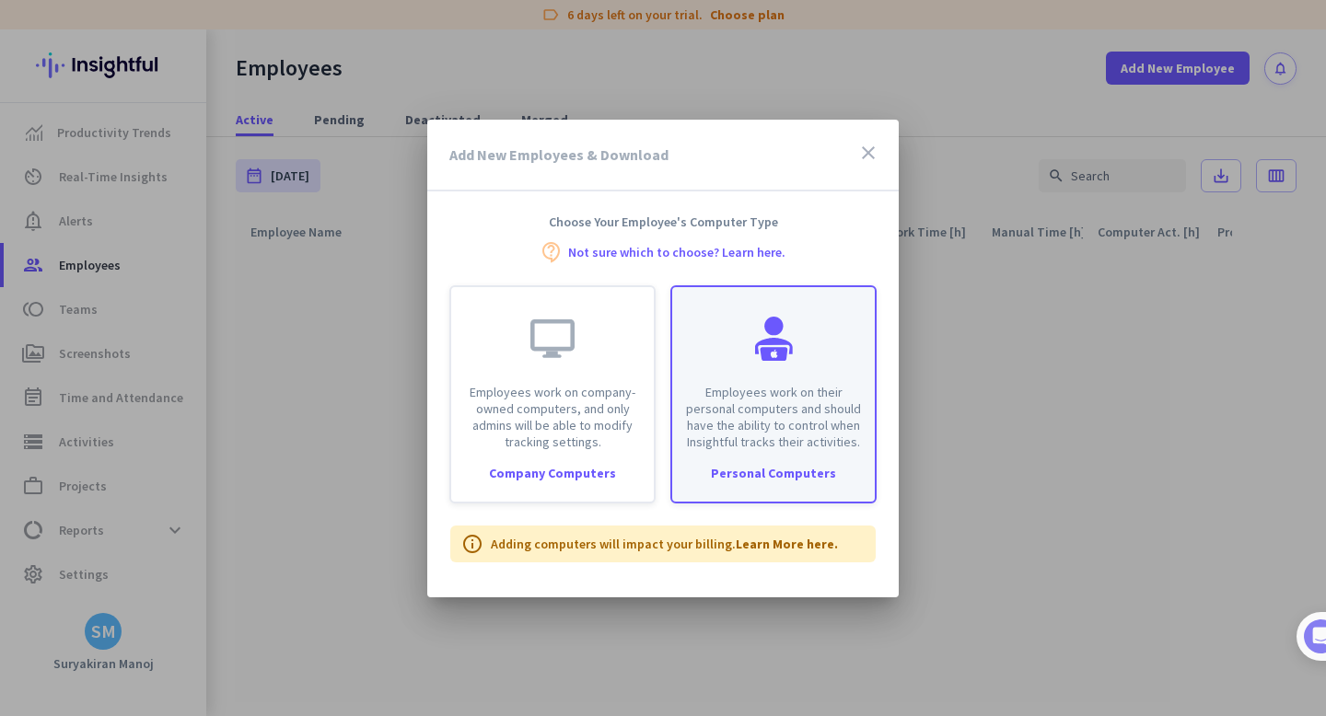
click at [755, 358] on div at bounding box center [773, 339] width 44 height 44
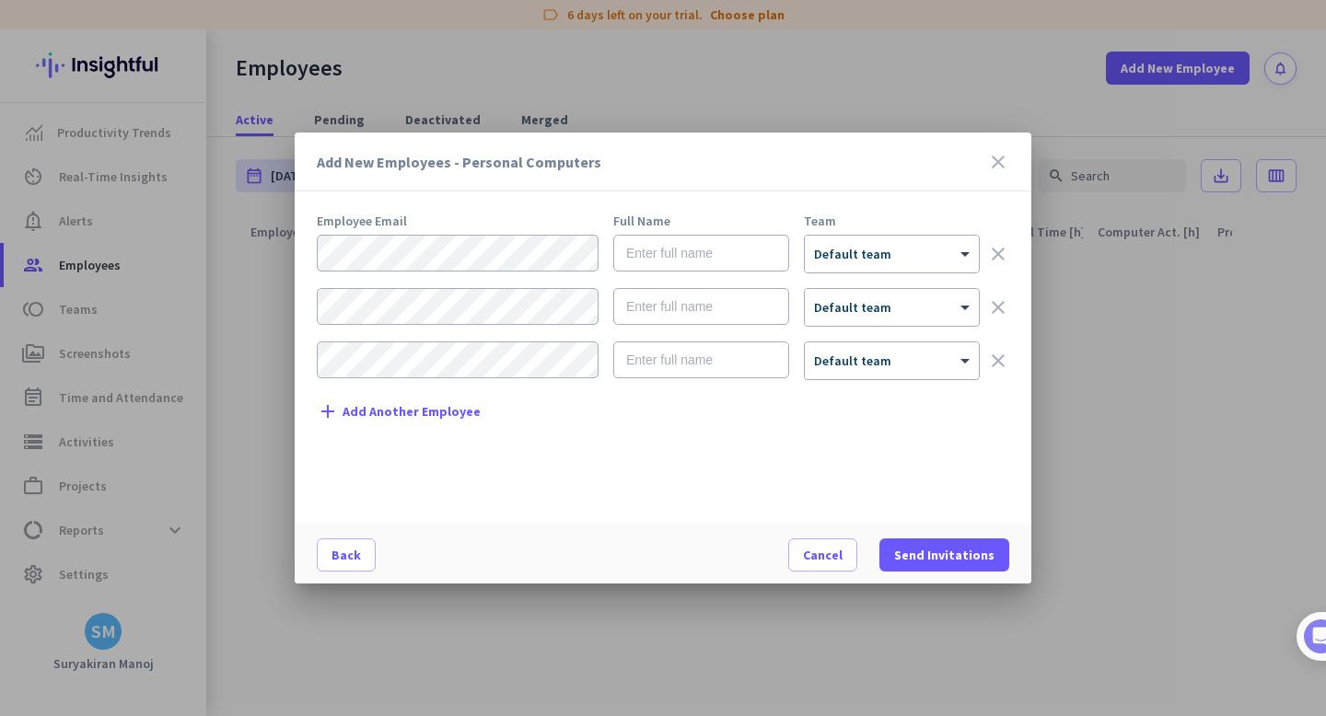
click at [999, 165] on icon "close" at bounding box center [998, 162] width 22 height 22
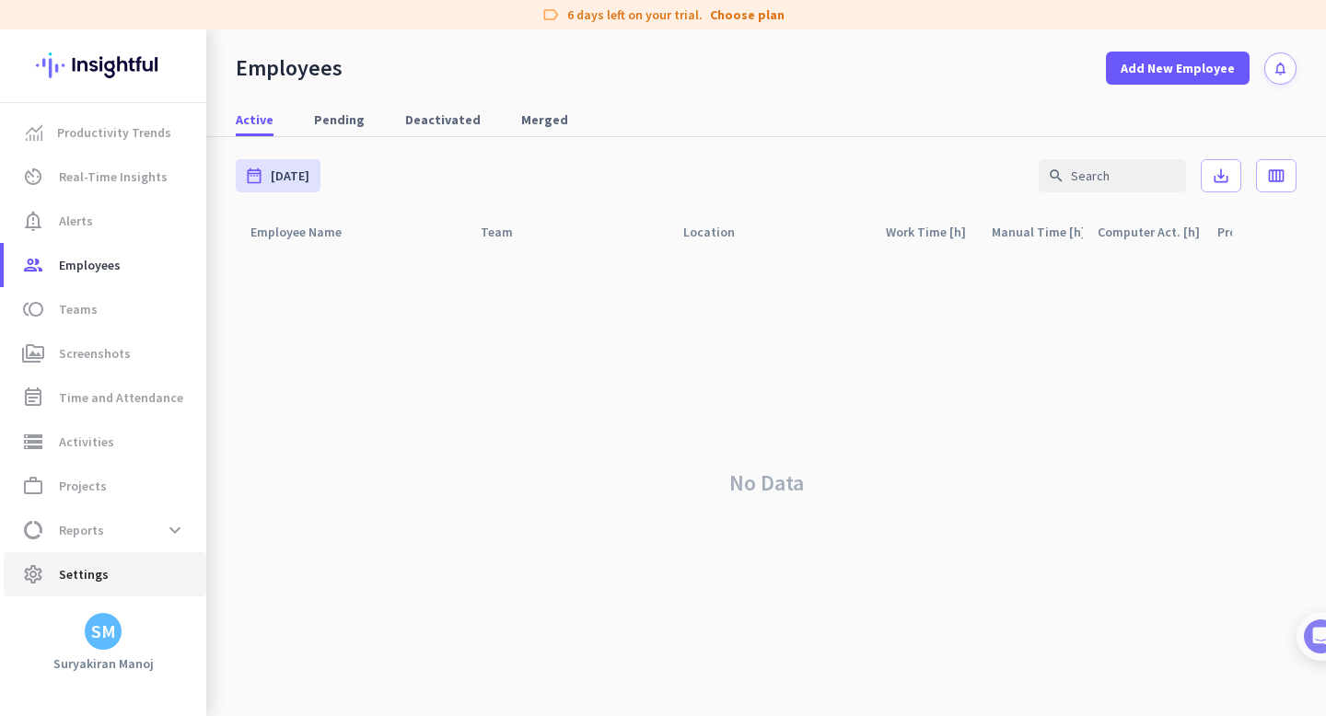
click at [124, 575] on span "settings Settings" at bounding box center [104, 574] width 173 height 22
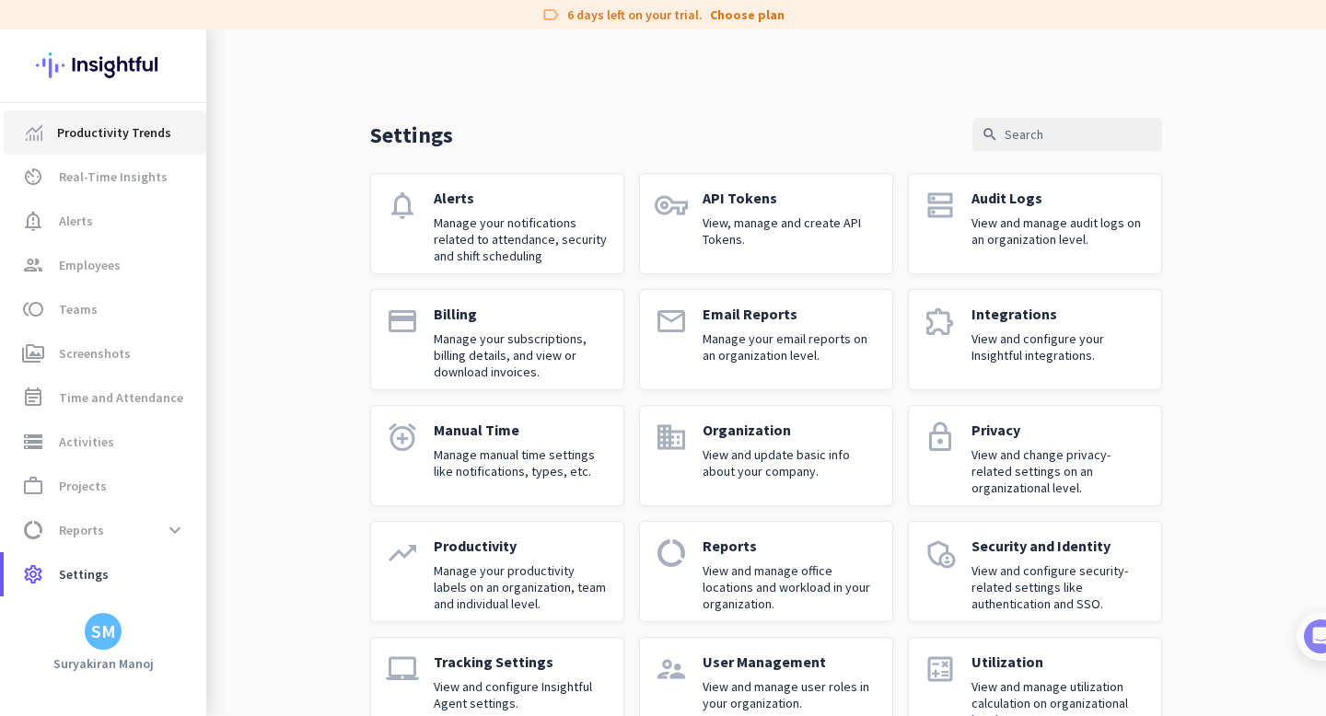
click at [60, 124] on span "Productivity Trends" at bounding box center [114, 133] width 114 height 22
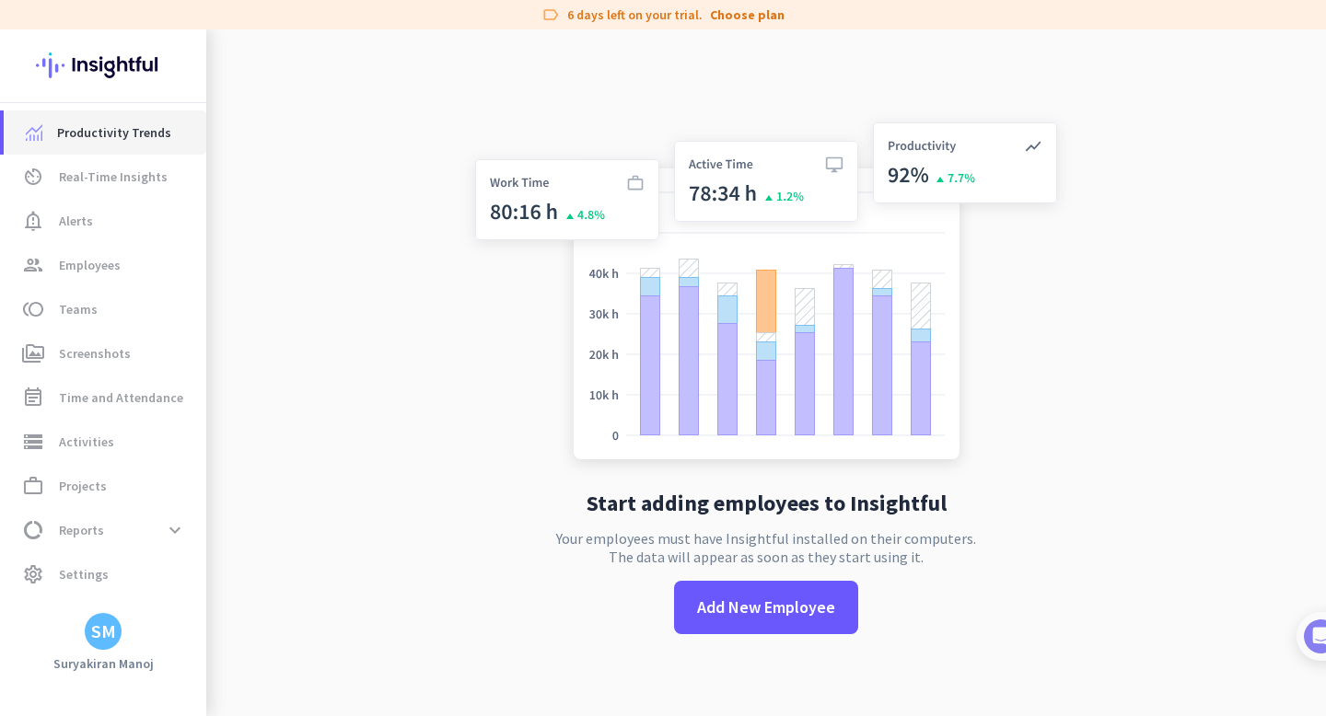
scroll to position [29, 0]
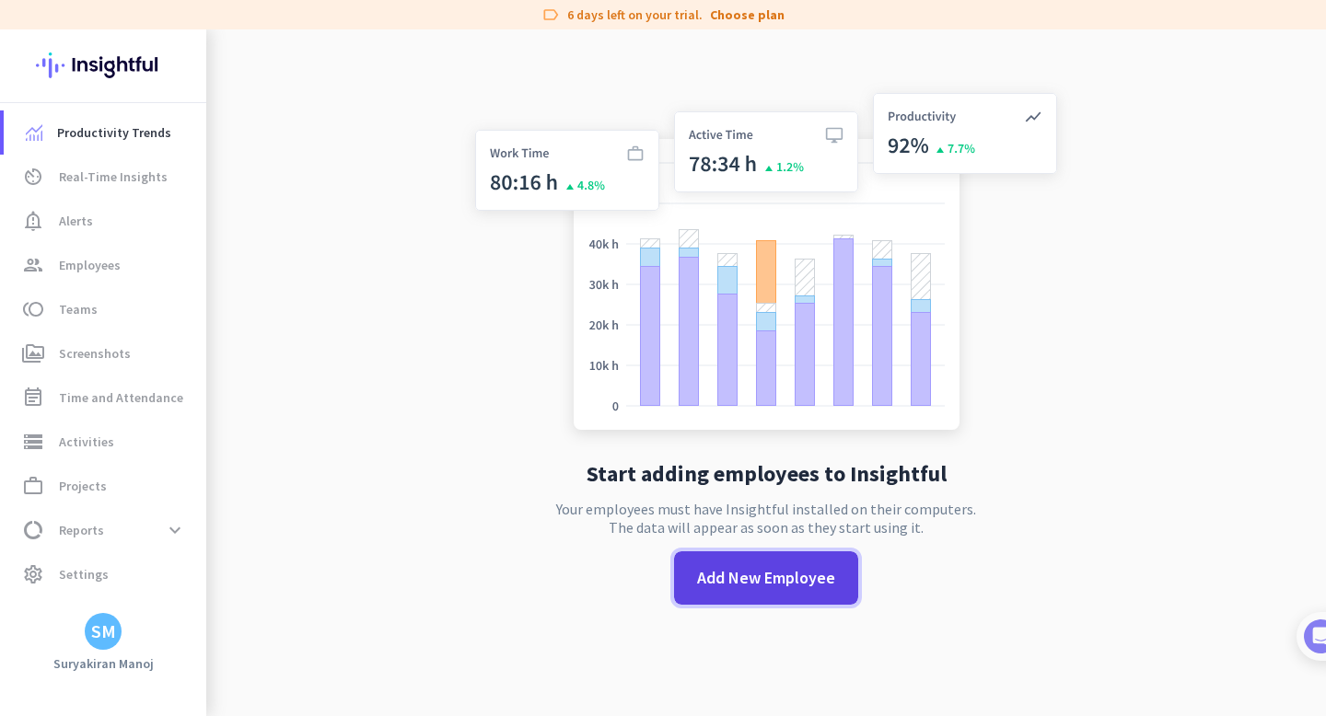
click at [736, 573] on span "Add New Employee" at bounding box center [766, 578] width 138 height 24
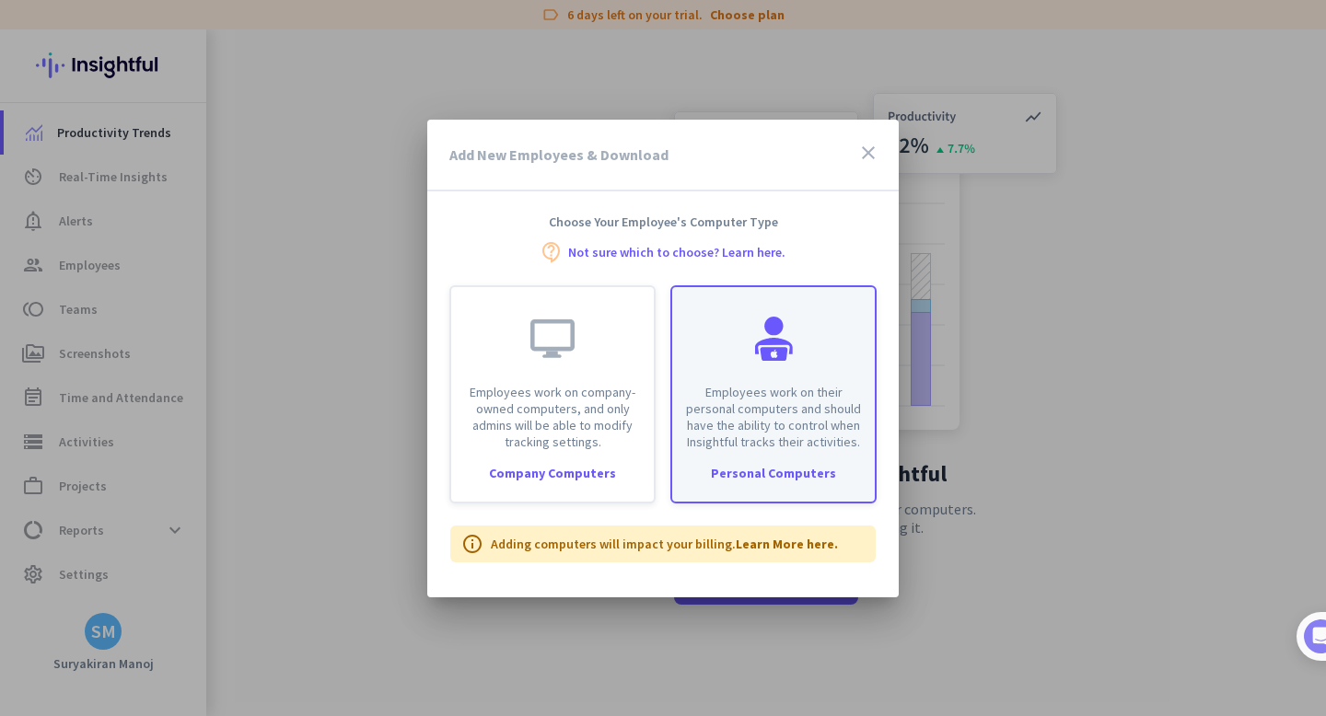
click at [740, 388] on p "Employees work on their personal computers and should have the ability to contr…" at bounding box center [773, 417] width 180 height 66
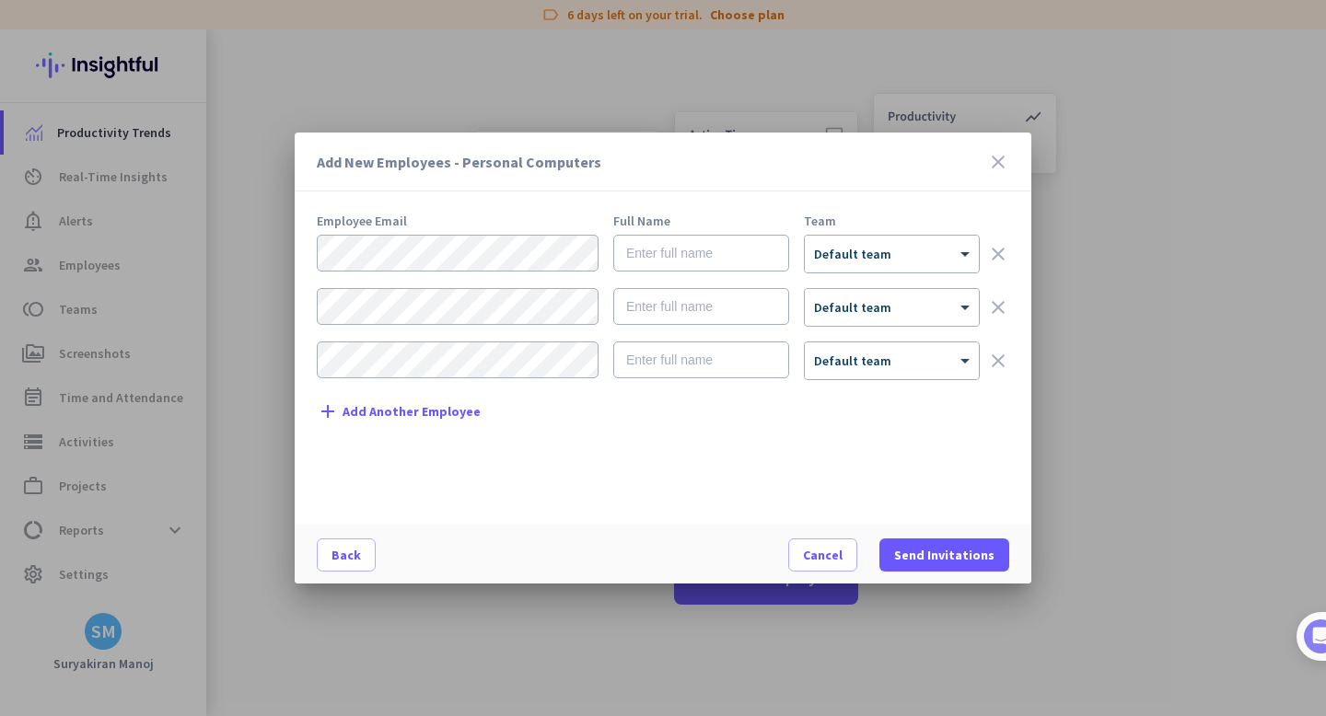
click at [1008, 168] on icon "close" at bounding box center [998, 162] width 22 height 22
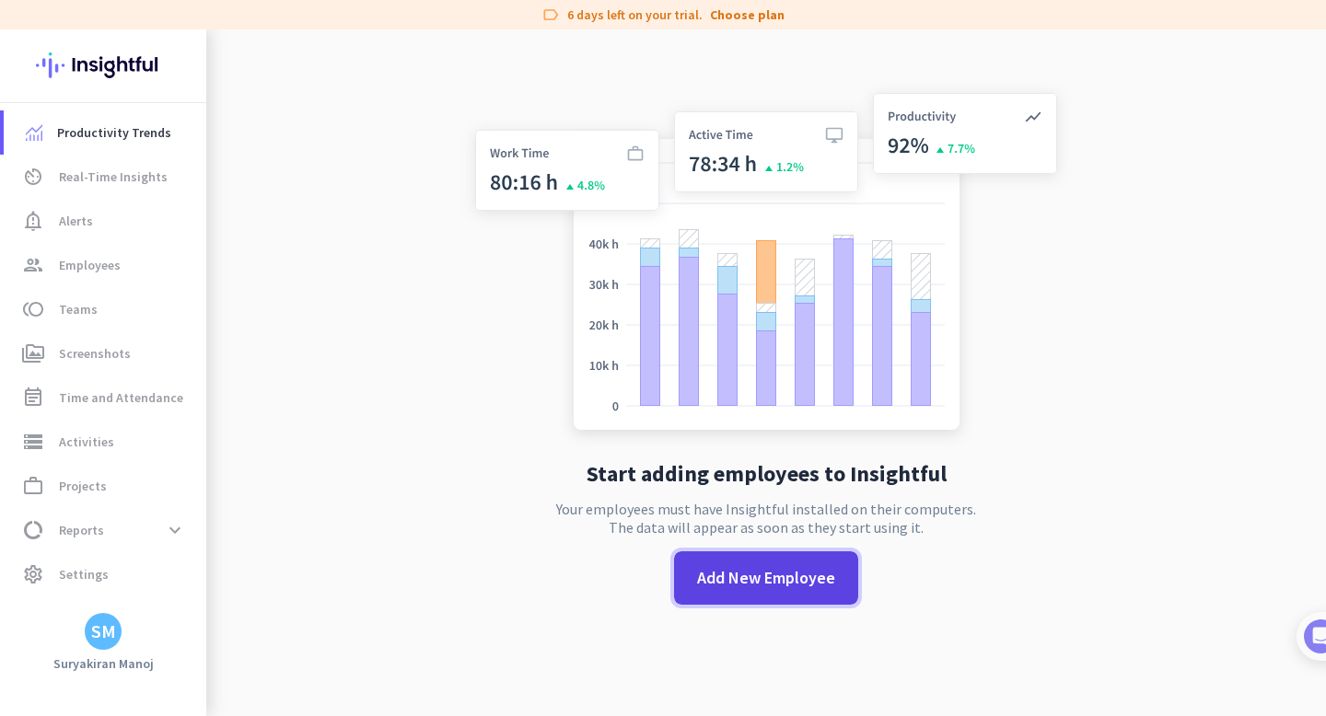
click at [738, 590] on span at bounding box center [766, 578] width 184 height 44
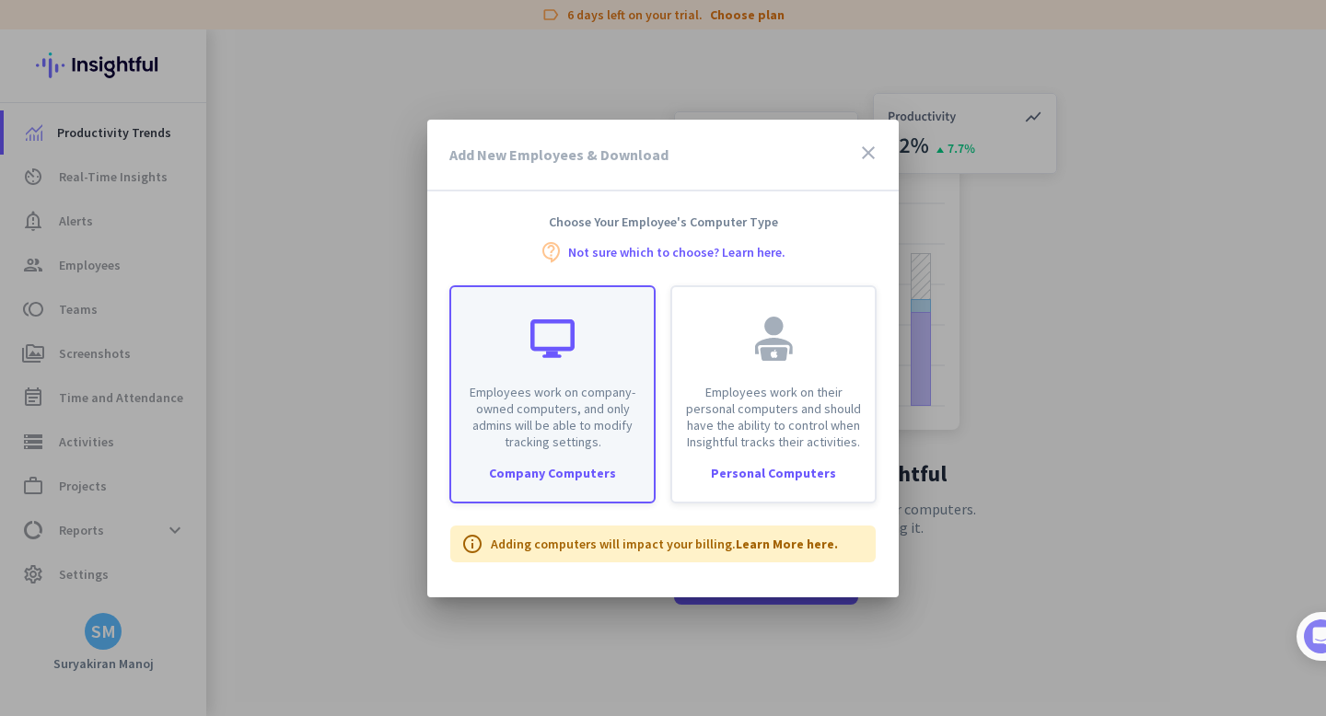
click at [570, 436] on p "Employees work on company-owned computers, and only admins will be able to modi…" at bounding box center [552, 417] width 180 height 66
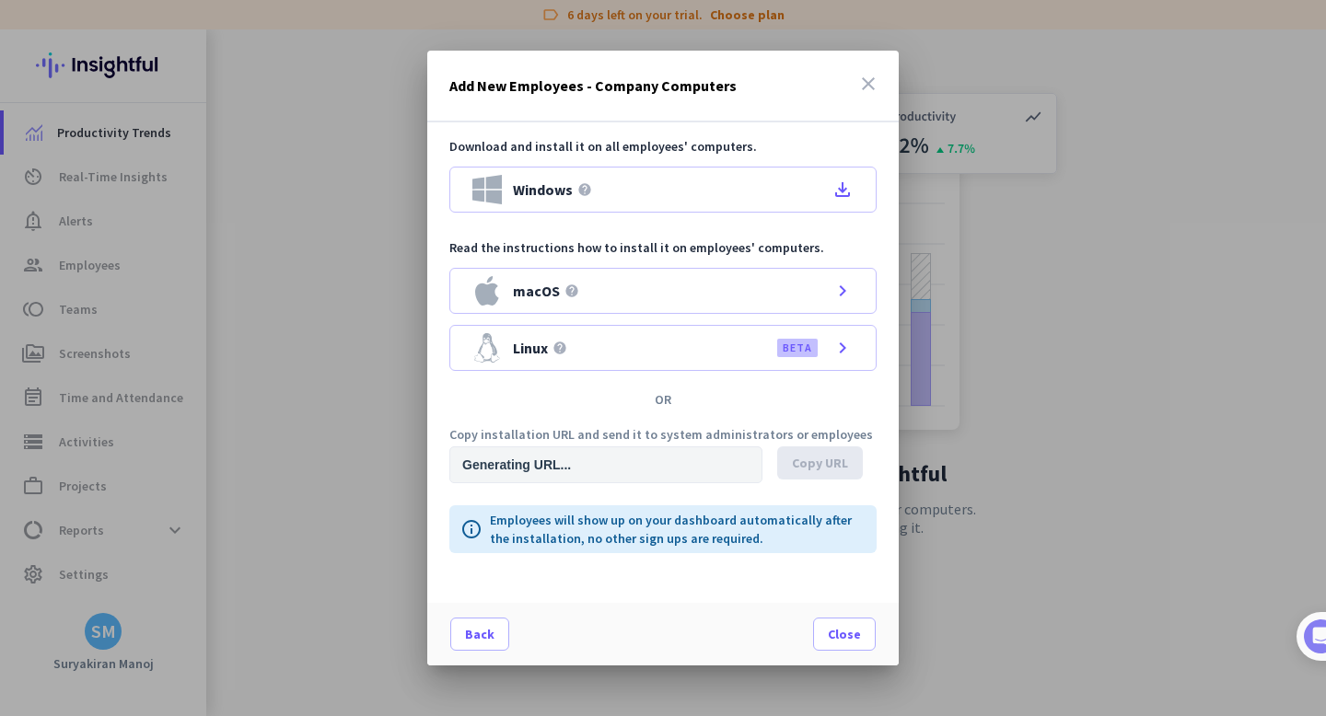
type input "[URL][DOMAIN_NAME]"
click at [862, 87] on icon "close" at bounding box center [868, 84] width 22 height 22
